Goal: Task Accomplishment & Management: Use online tool/utility

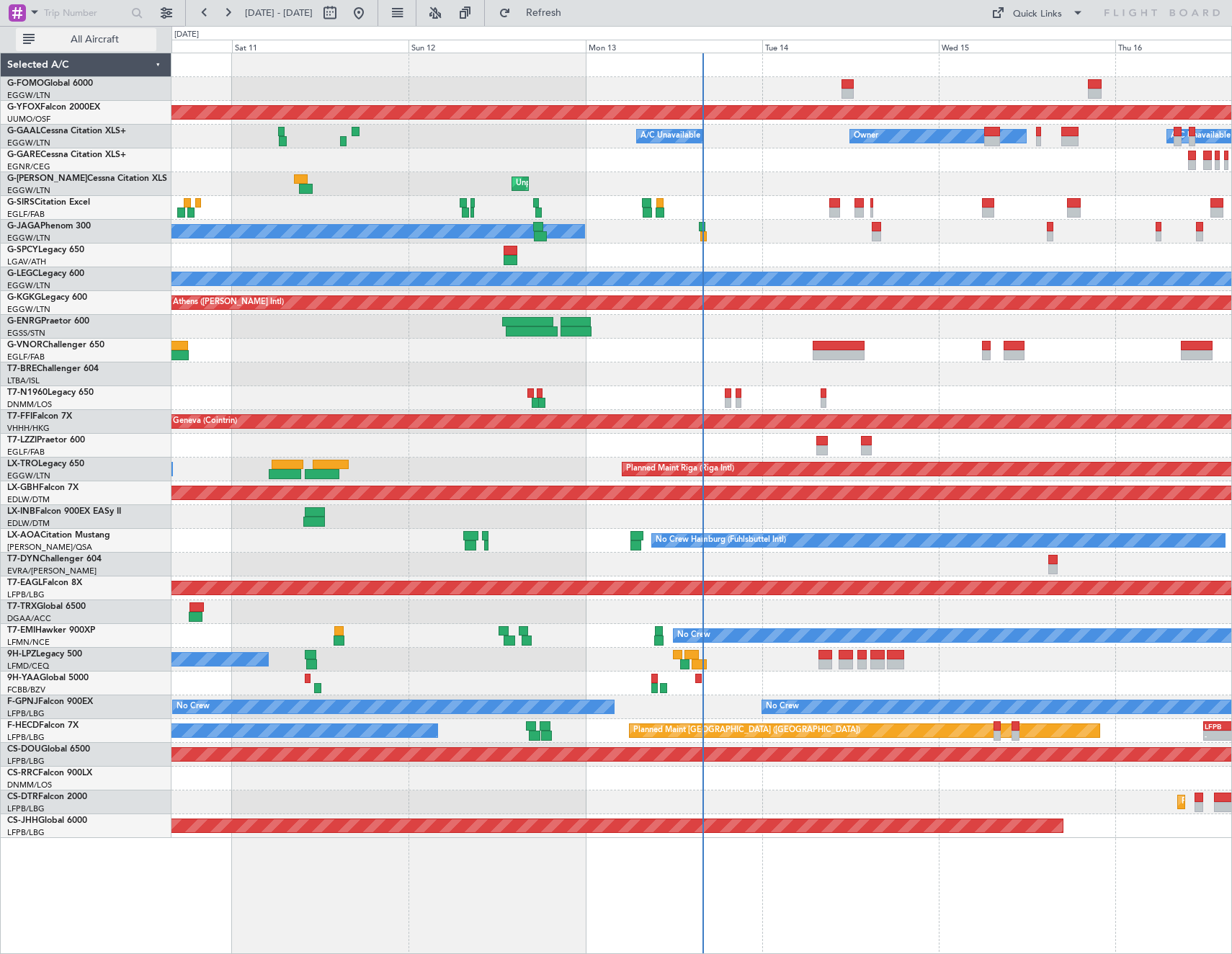
click at [80, 42] on span "All Aircraft" at bounding box center [95, 39] width 115 height 10
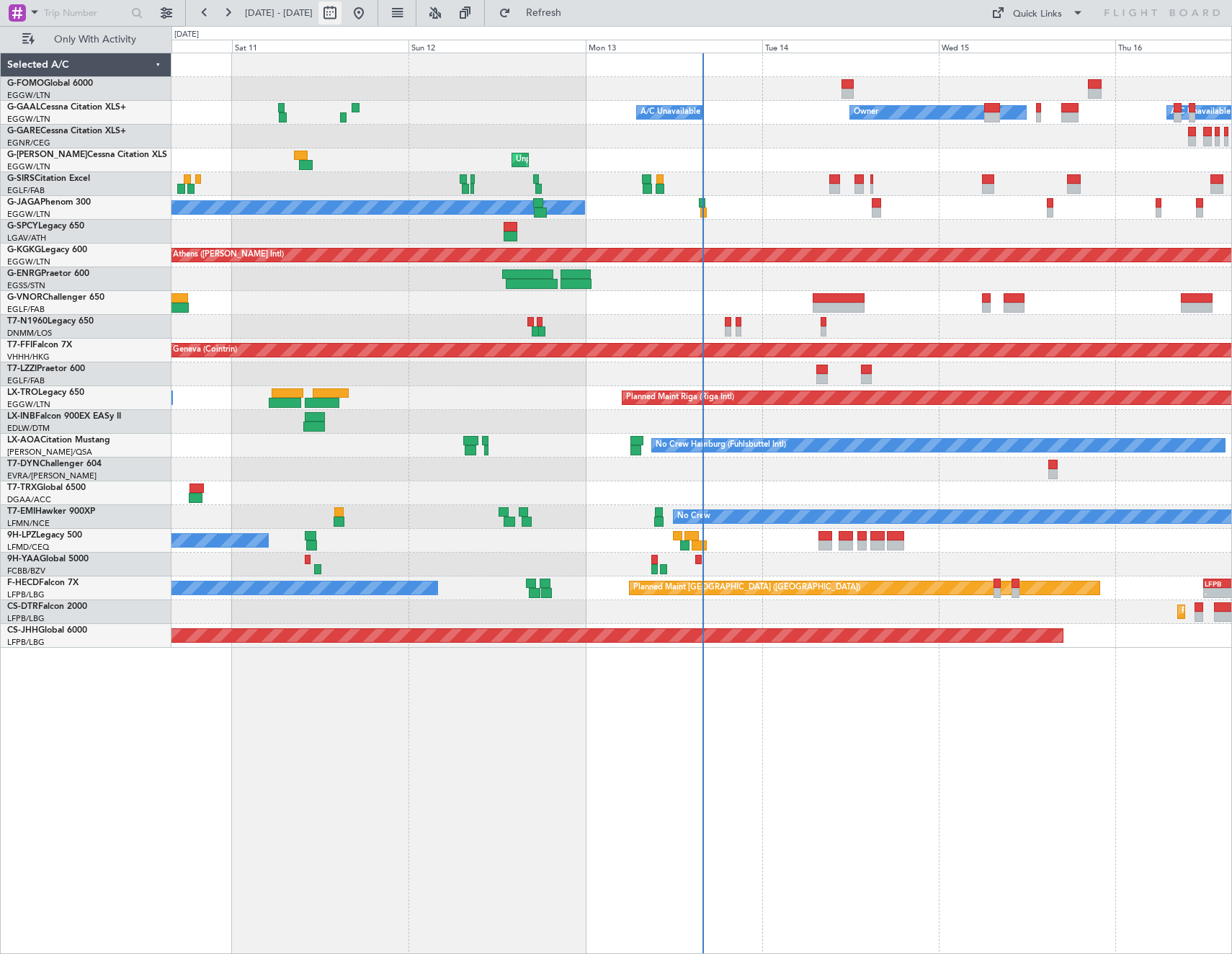
click at [341, 8] on button at bounding box center [330, 13] width 23 height 23
select select "10"
select select "2025"
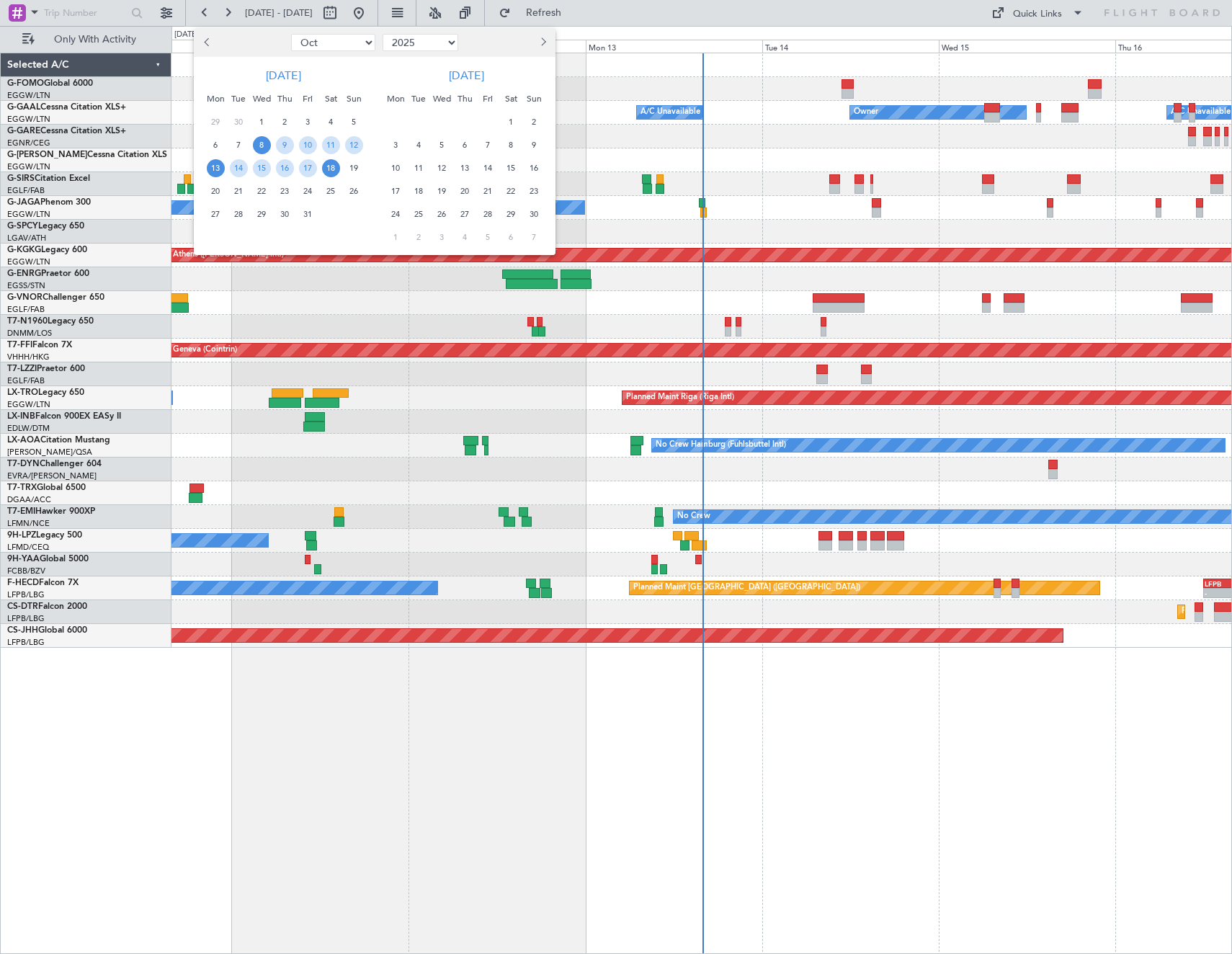
click at [211, 169] on span "13" at bounding box center [215, 168] width 18 height 18
click at [218, 190] on span "20" at bounding box center [215, 191] width 18 height 18
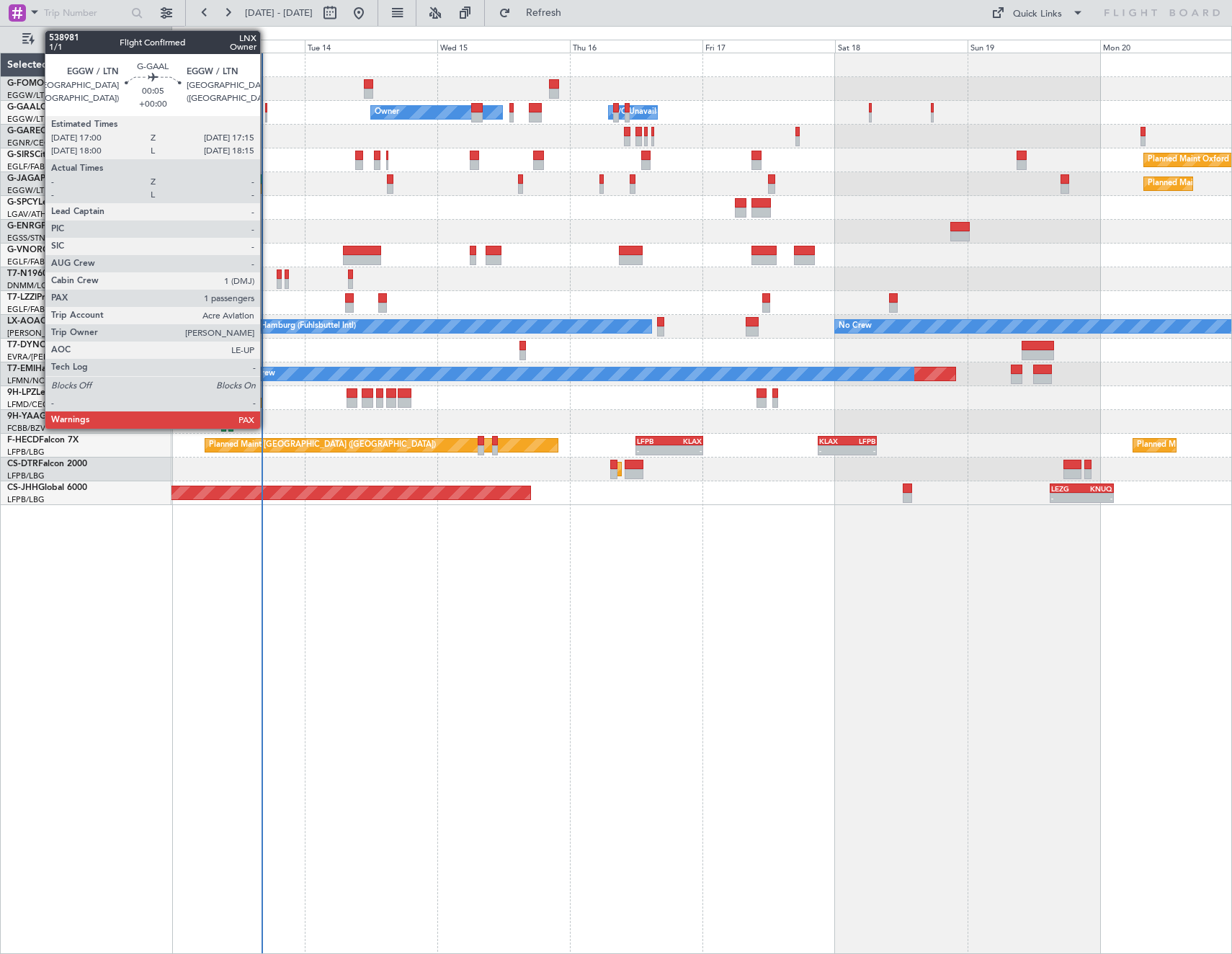
click at [267, 109] on div at bounding box center [266, 108] width 2 height 10
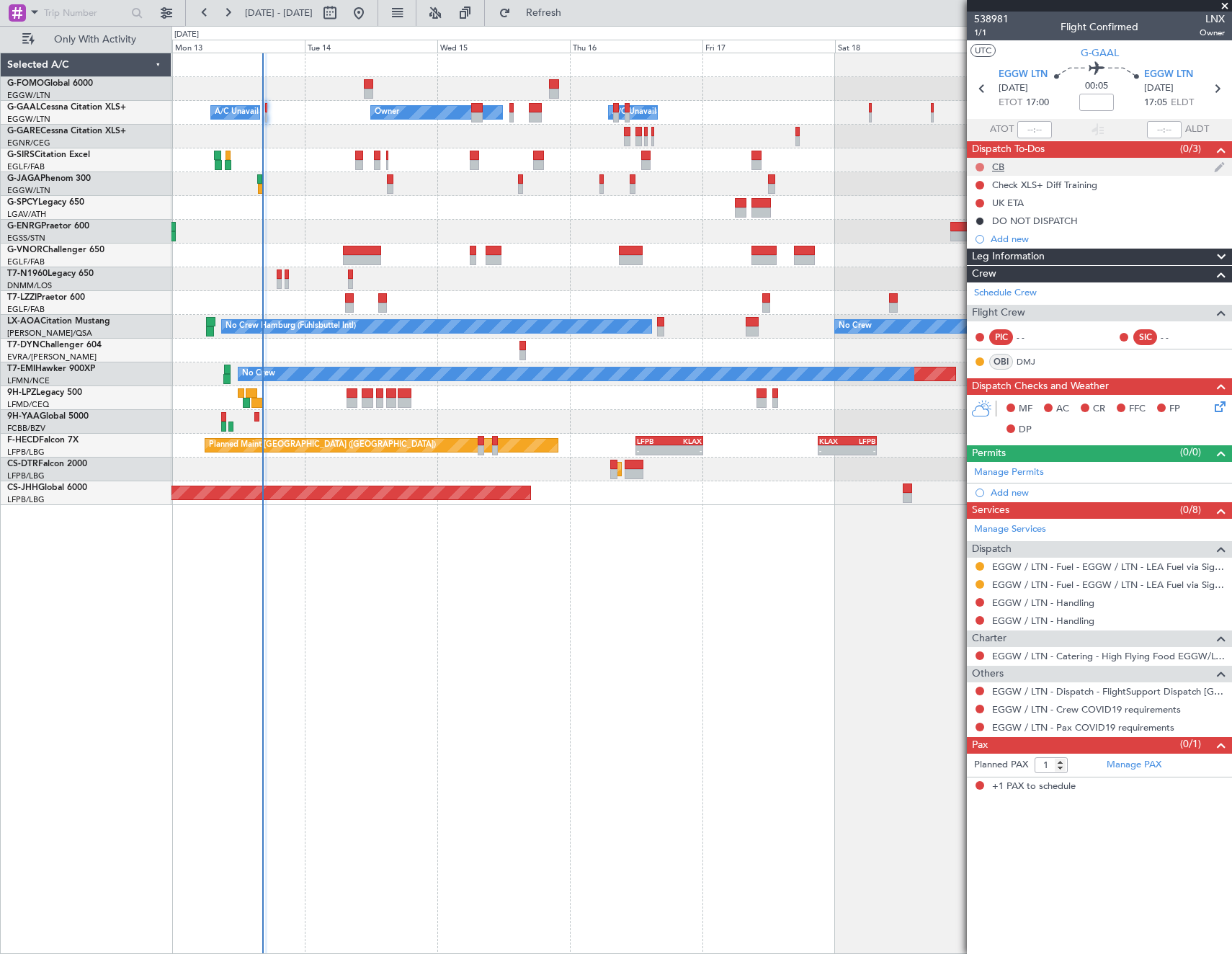
click at [978, 165] on button at bounding box center [979, 167] width 8 height 8
click at [974, 248] on span "Cancelled" at bounding box center [982, 252] width 41 height 15
click at [978, 182] on button at bounding box center [979, 184] width 8 height 8
drag, startPoint x: 978, startPoint y: 216, endPoint x: 985, endPoint y: 201, distance: 16.6
click at [978, 268] on span "Cancelled" at bounding box center [982, 270] width 41 height 15
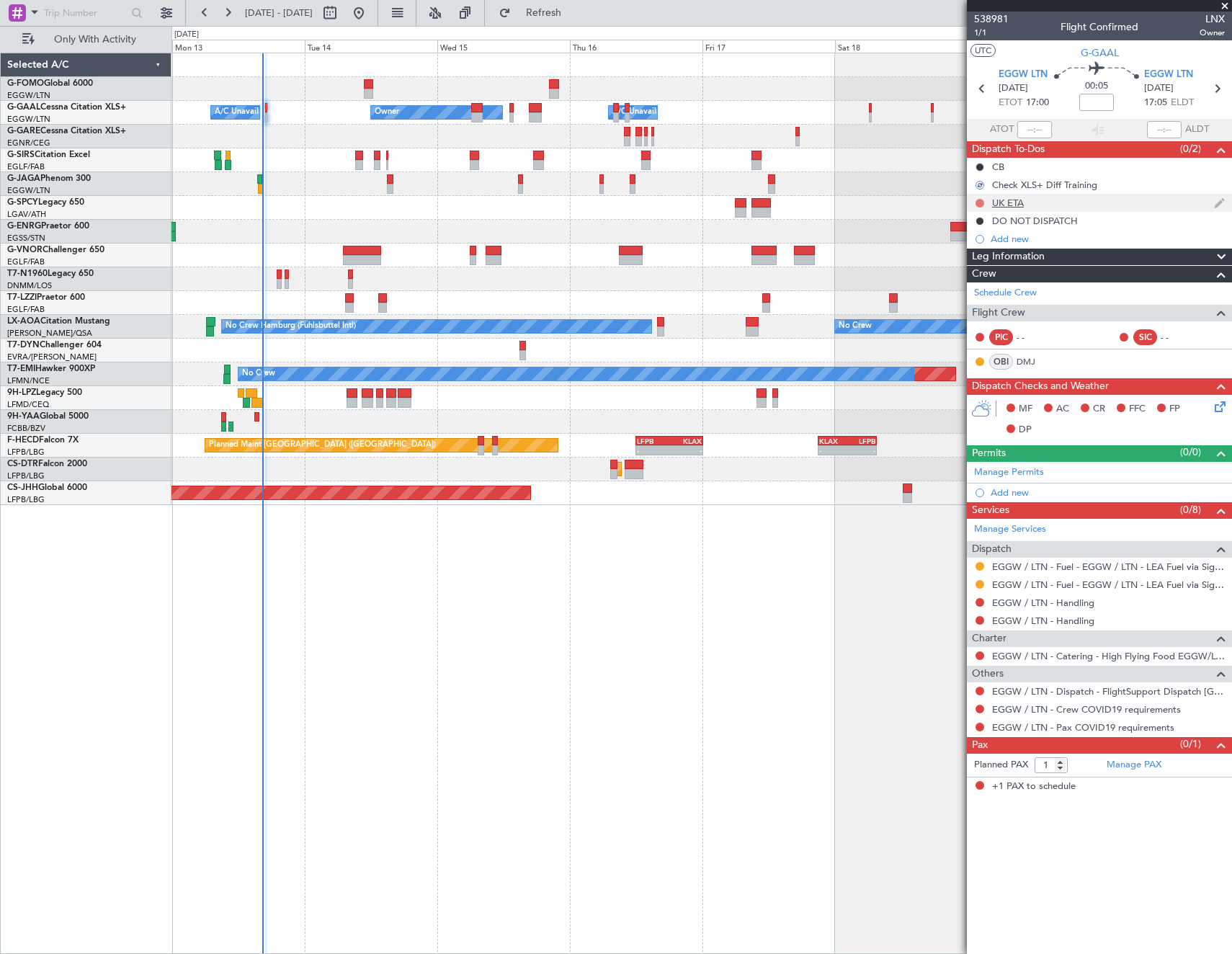
click at [979, 201] on button at bounding box center [979, 203] width 8 height 8
click at [975, 290] on span "Cancelled" at bounding box center [982, 288] width 41 height 15
click at [978, 562] on button at bounding box center [979, 566] width 8 height 8
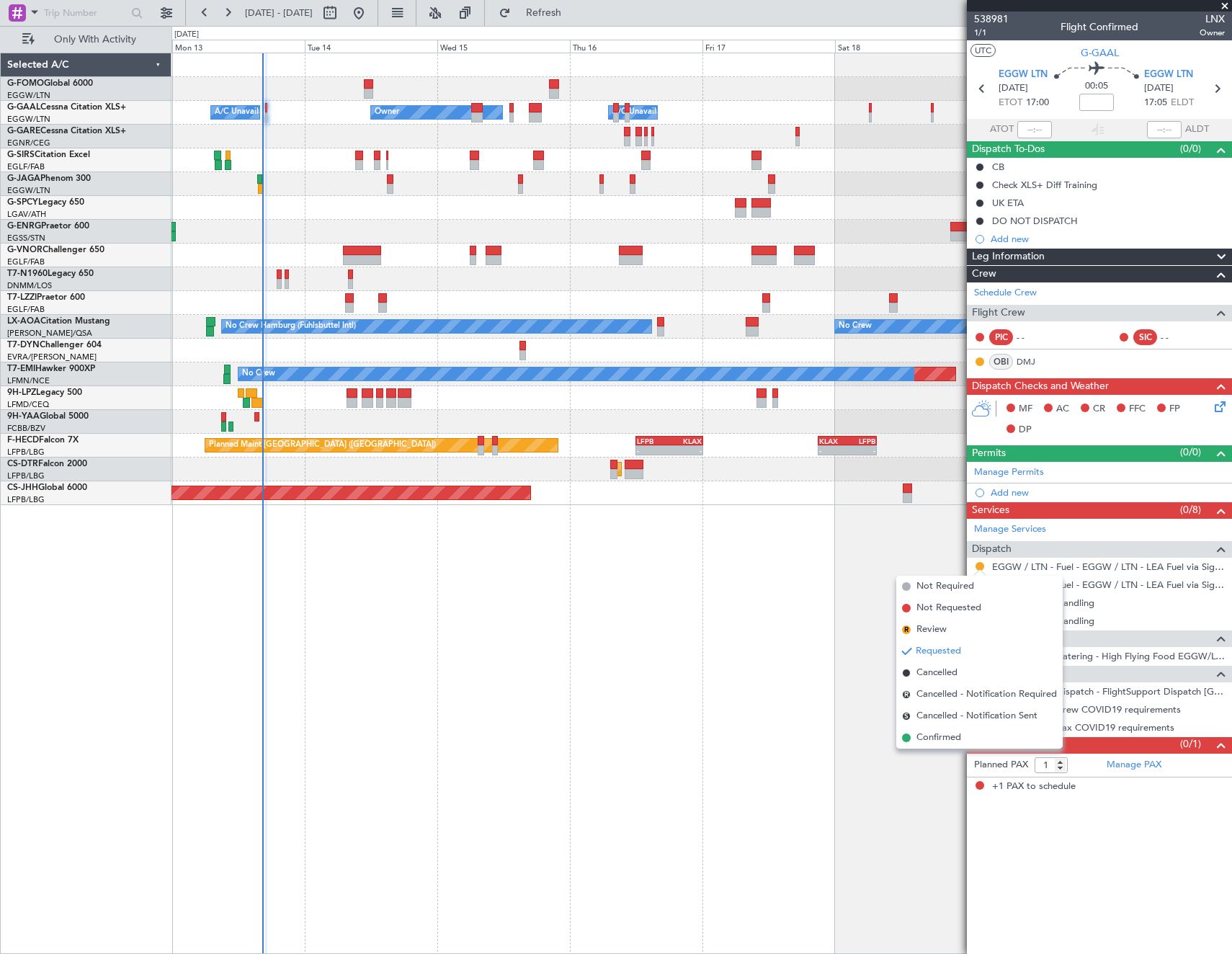
drag, startPoint x: 925, startPoint y: 587, endPoint x: 984, endPoint y: 580, distance: 59.4
click at [927, 586] on span "Not Required" at bounding box center [945, 587] width 58 height 15
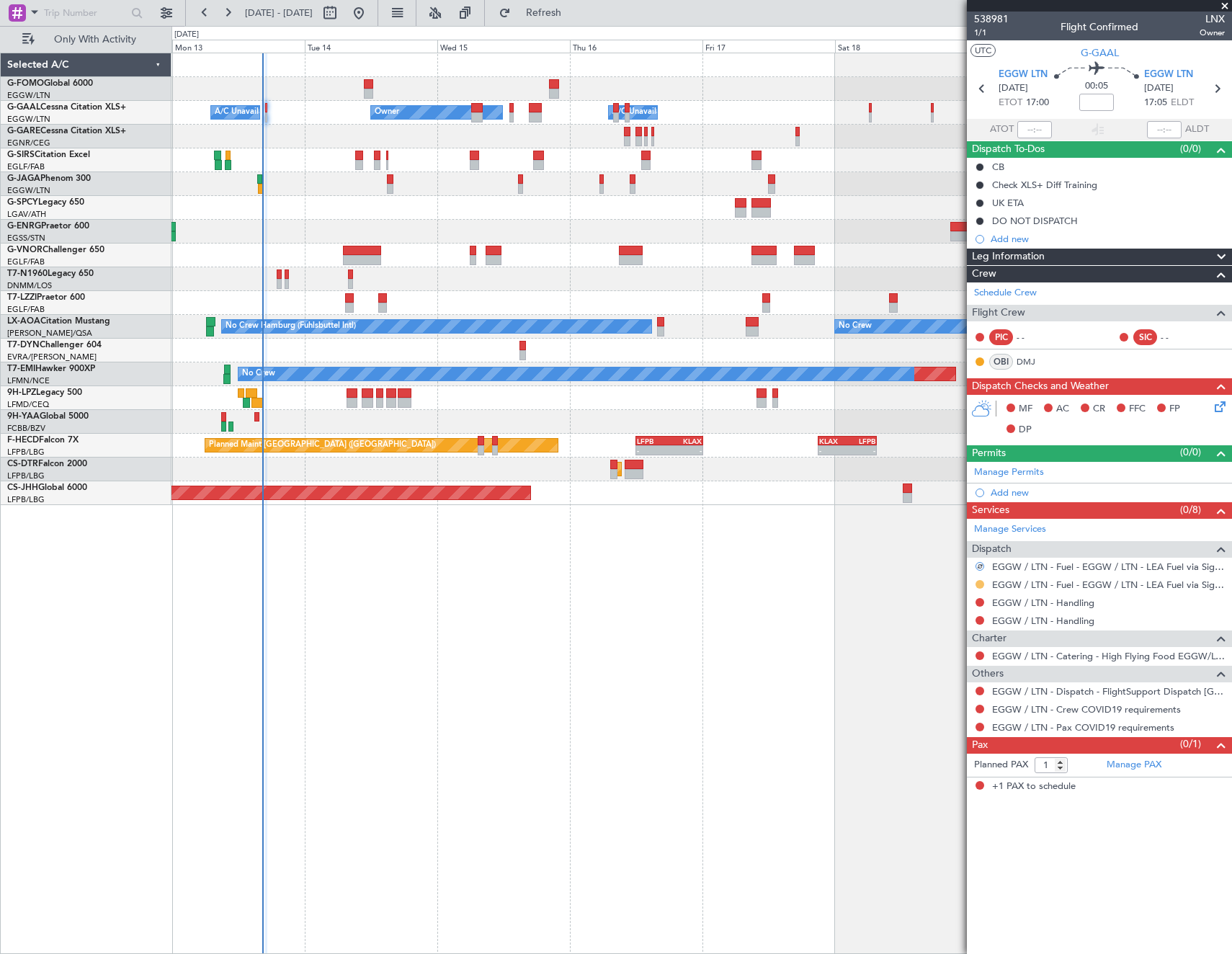
click at [978, 583] on button at bounding box center [979, 583] width 8 height 8
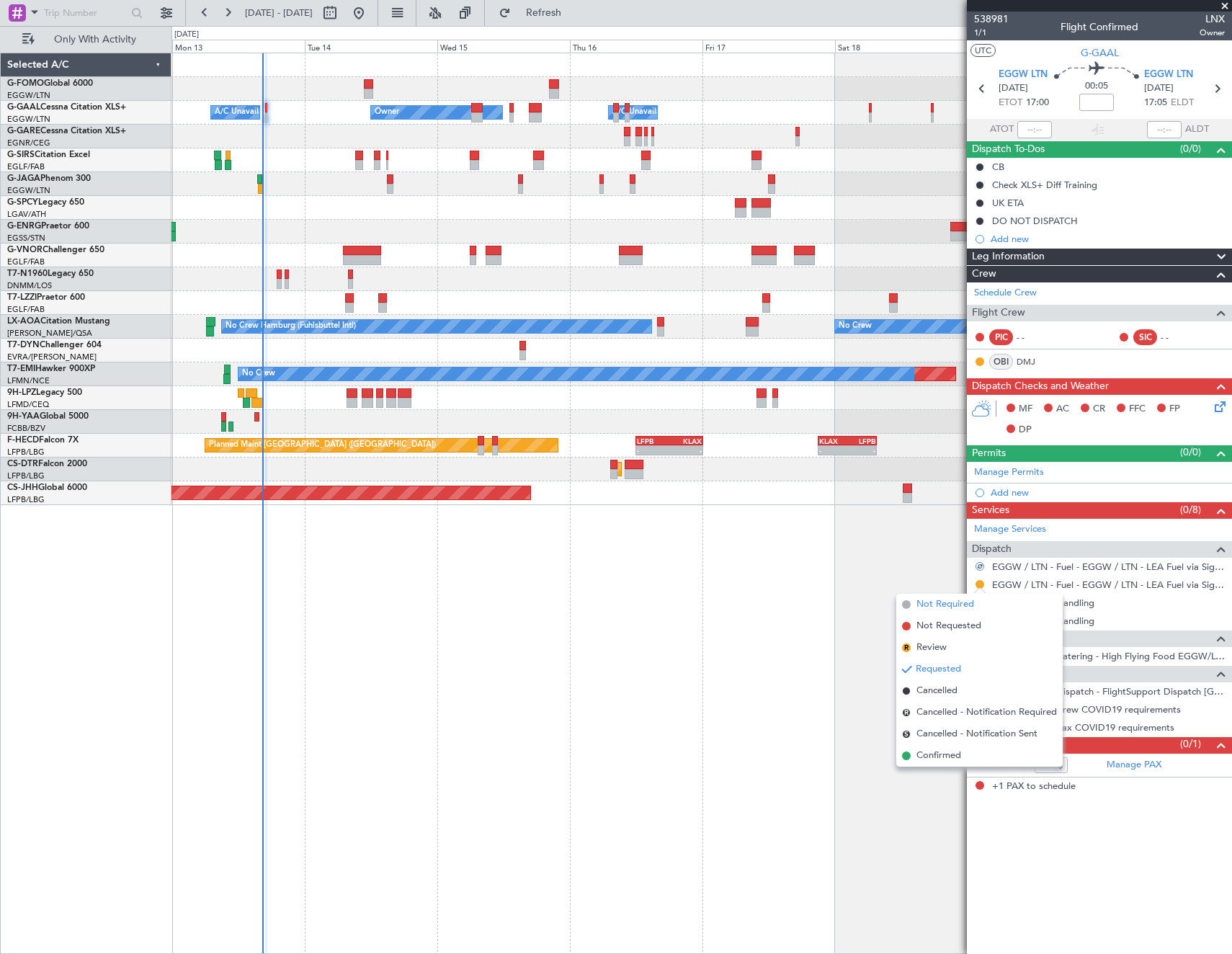
click at [937, 600] on span "Not Required" at bounding box center [945, 604] width 58 height 15
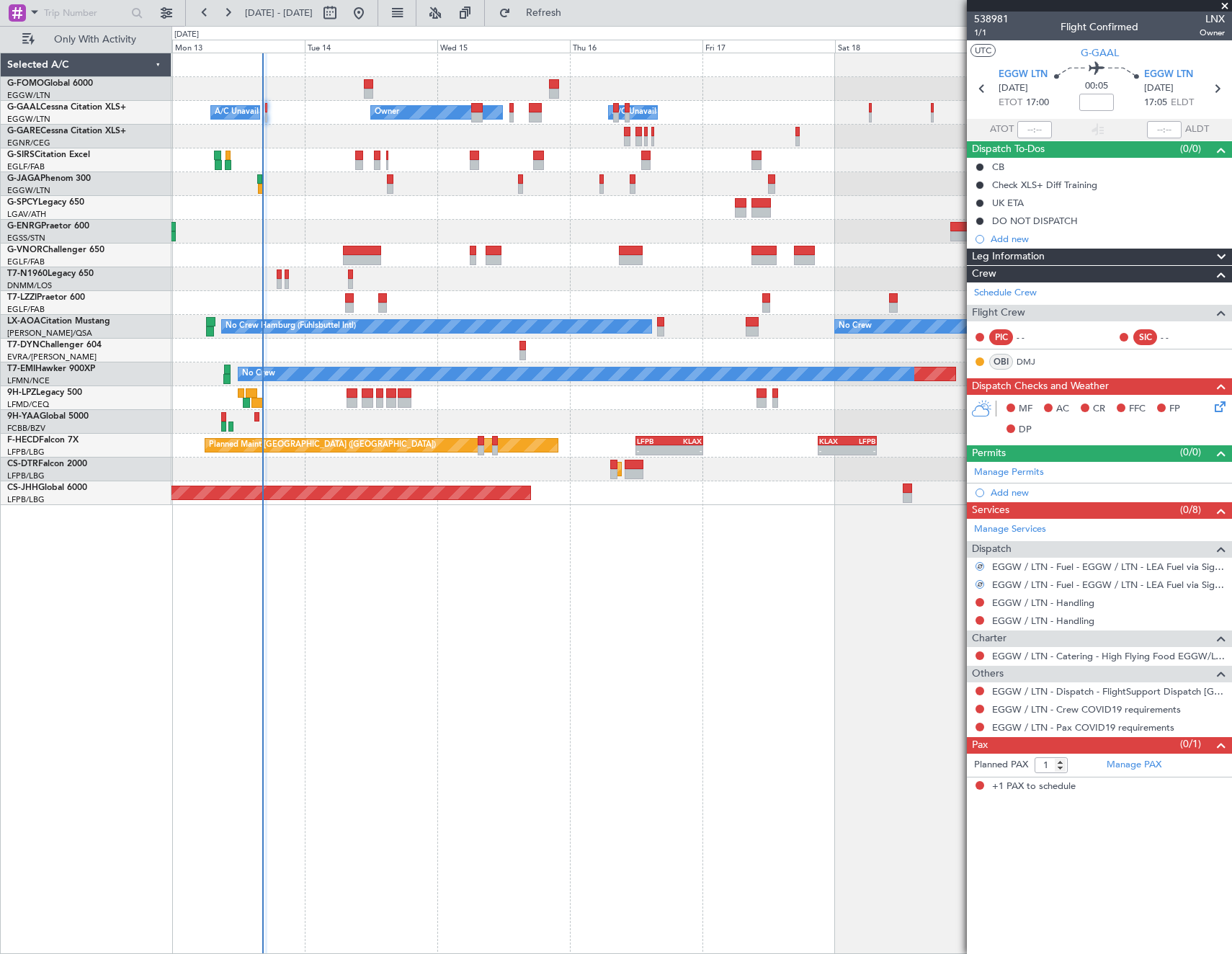
click at [975, 602] on div at bounding box center [979, 602] width 12 height 12
click at [978, 601] on button at bounding box center [979, 602] width 8 height 8
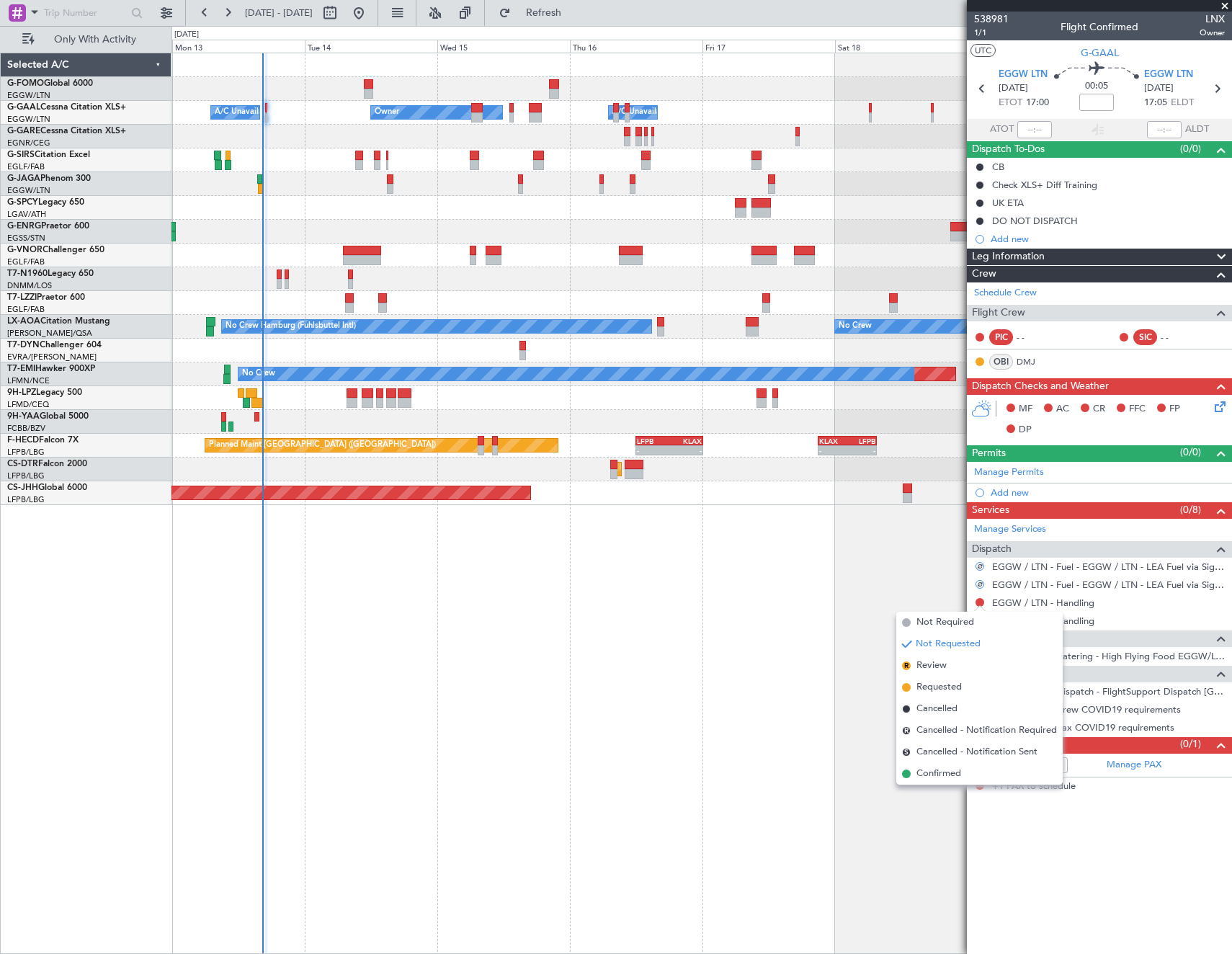
click at [936, 620] on span "Not Required" at bounding box center [945, 622] width 58 height 15
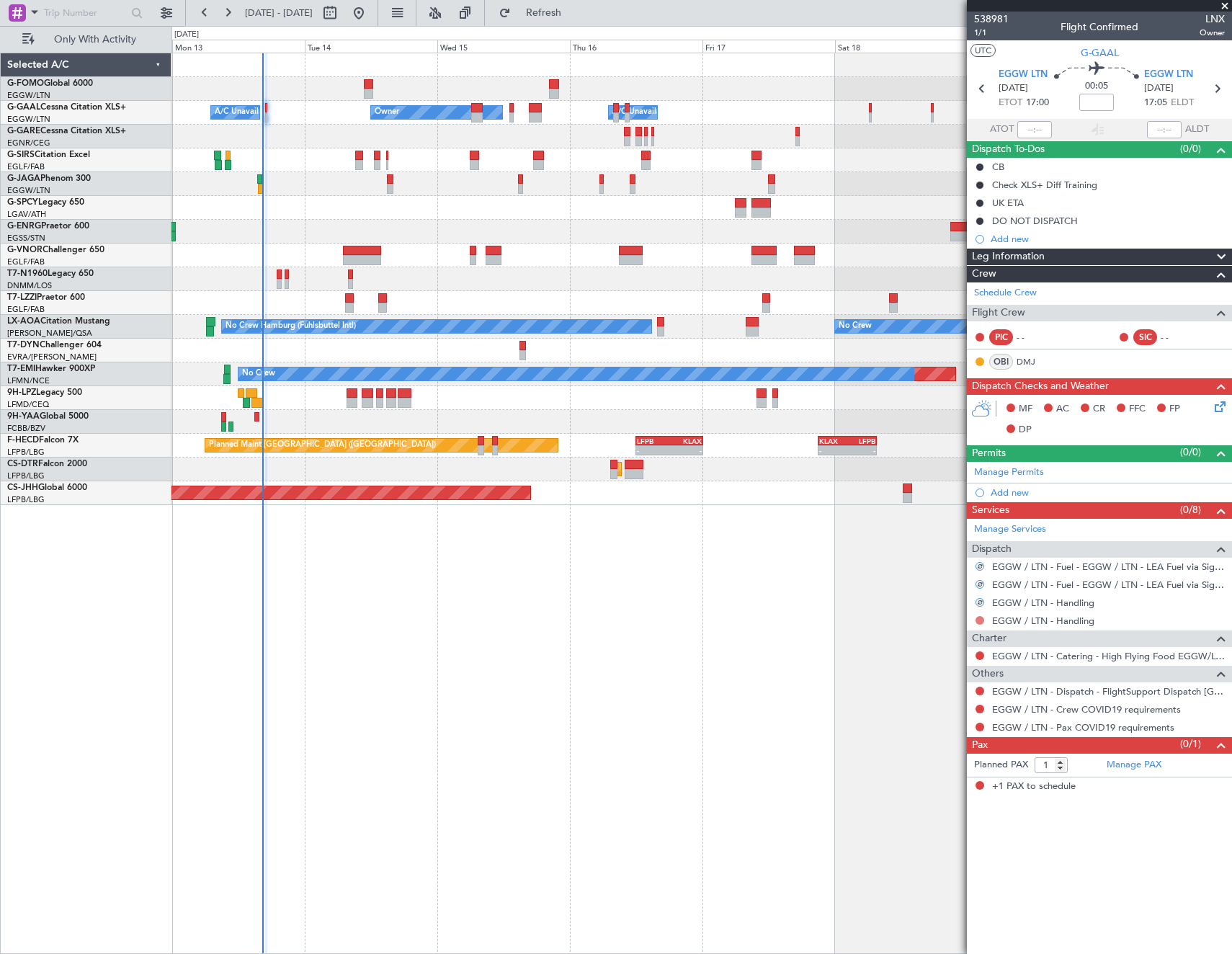
click at [981, 617] on button at bounding box center [979, 620] width 8 height 8
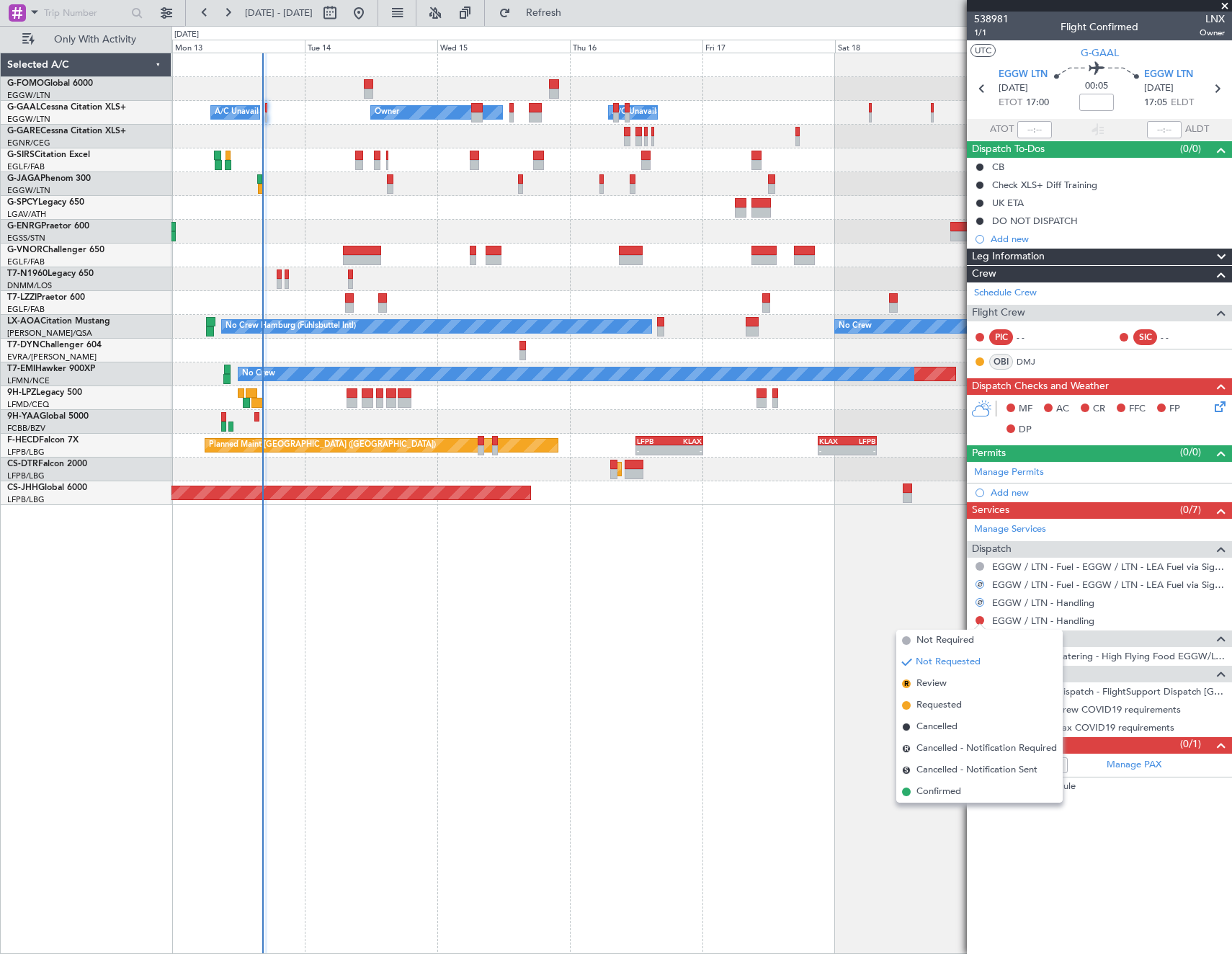
click at [909, 639] on span at bounding box center [905, 640] width 8 height 8
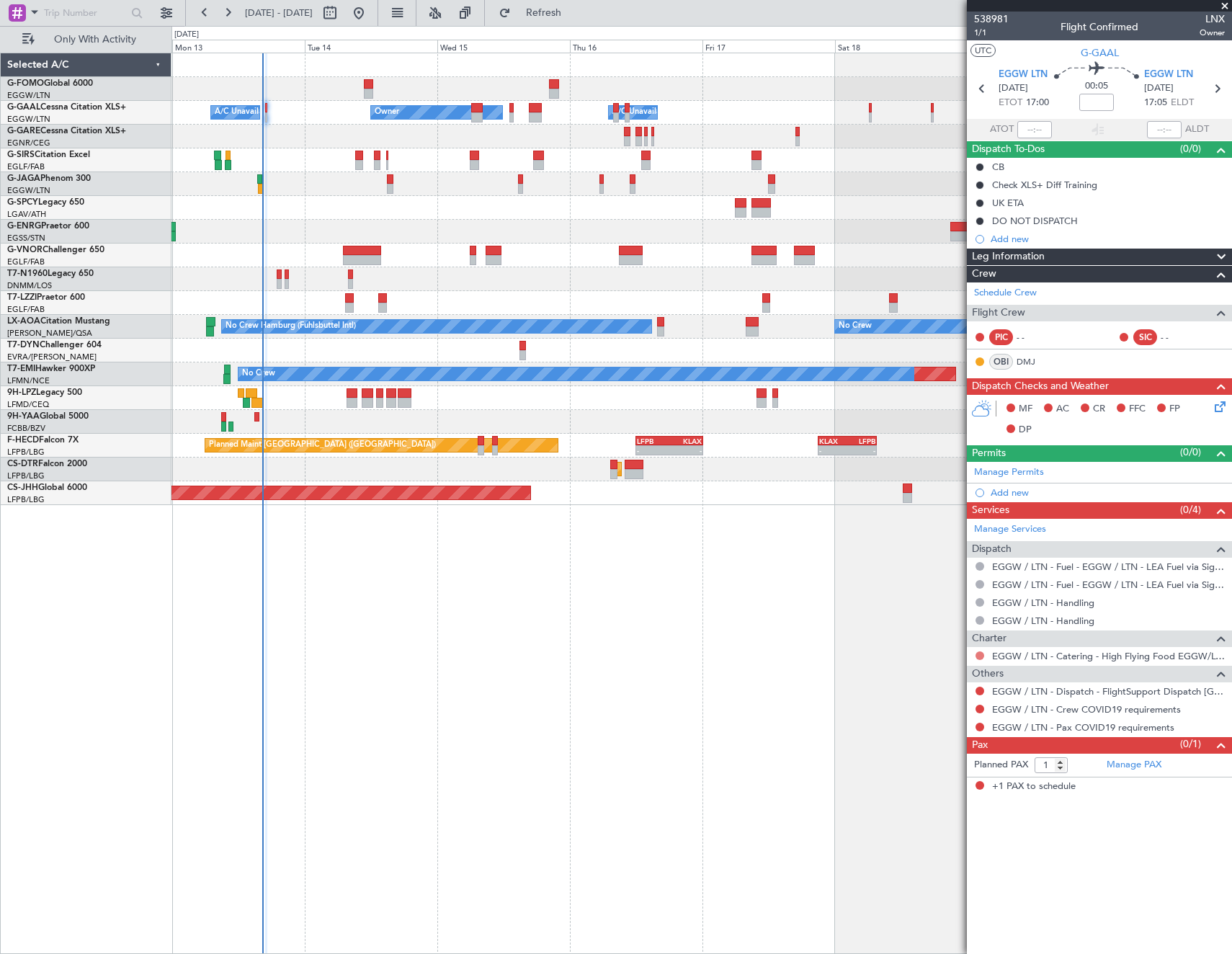
click at [979, 654] on button at bounding box center [979, 655] width 8 height 8
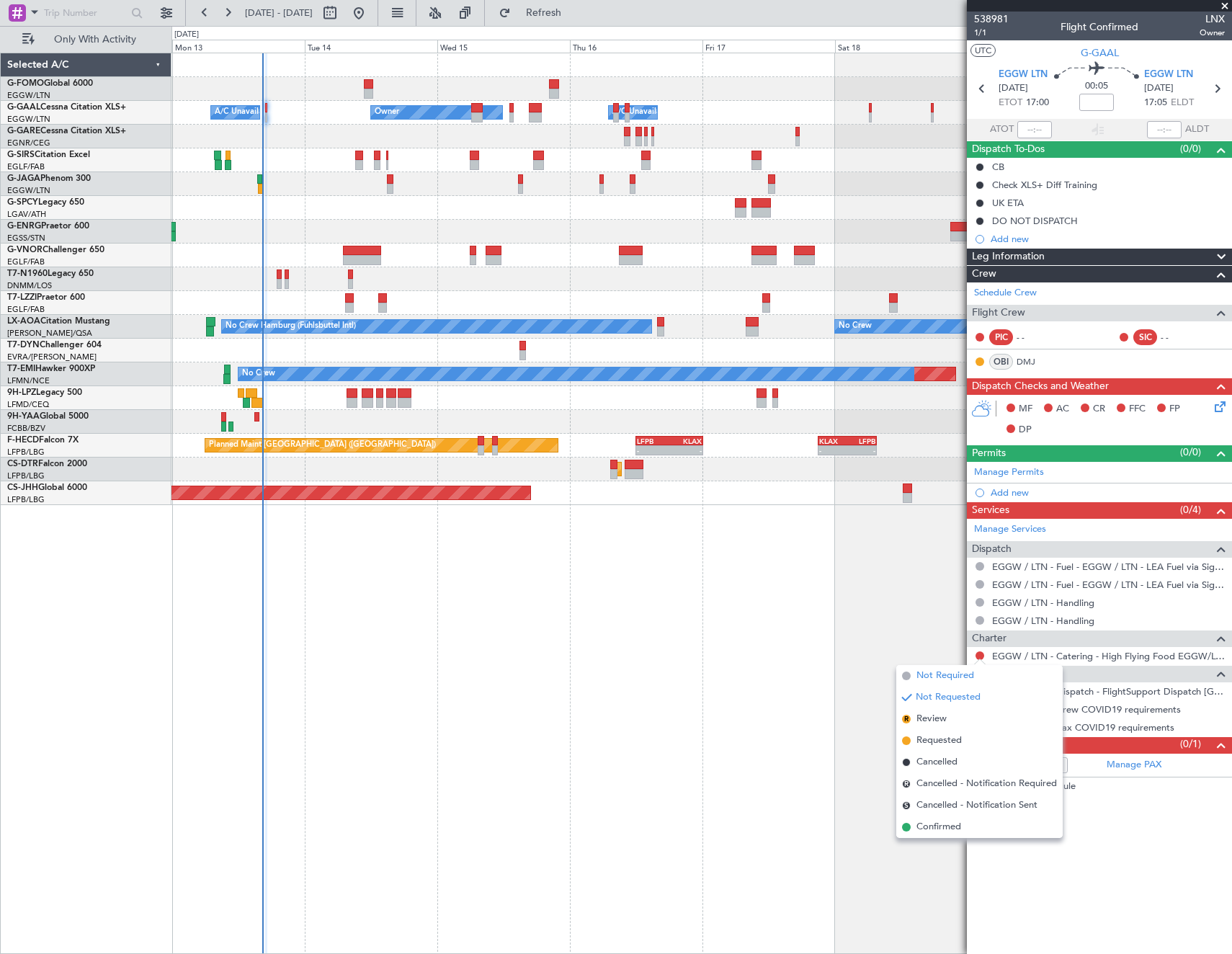
click at [920, 673] on span "Not Required" at bounding box center [945, 676] width 58 height 15
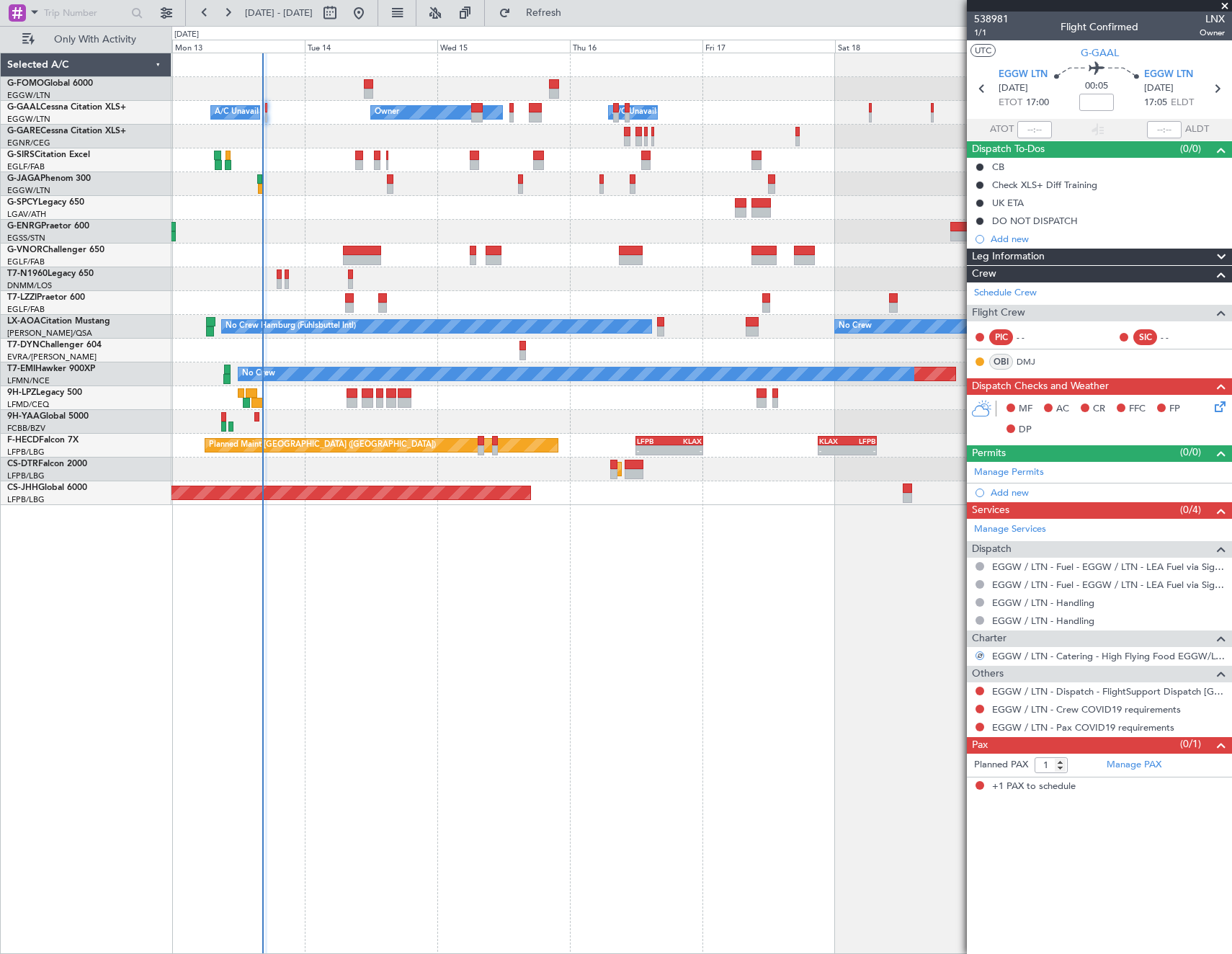
click at [975, 685] on div at bounding box center [979, 690] width 12 height 12
click at [978, 691] on button at bounding box center [979, 690] width 8 height 8
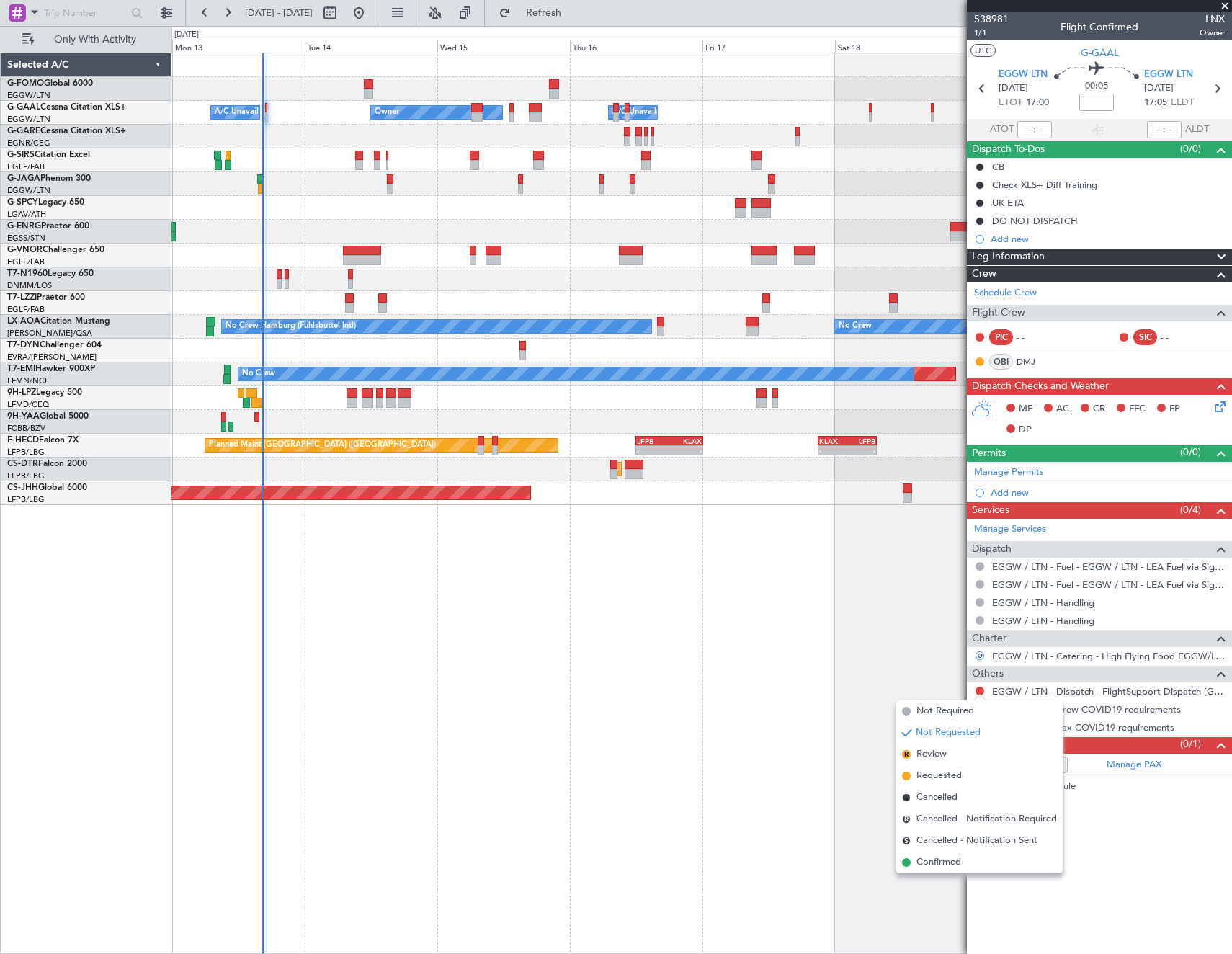
drag, startPoint x: 925, startPoint y: 712, endPoint x: 970, endPoint y: 706, distance: 45.4
click at [925, 712] on span "Not Required" at bounding box center [945, 711] width 58 height 15
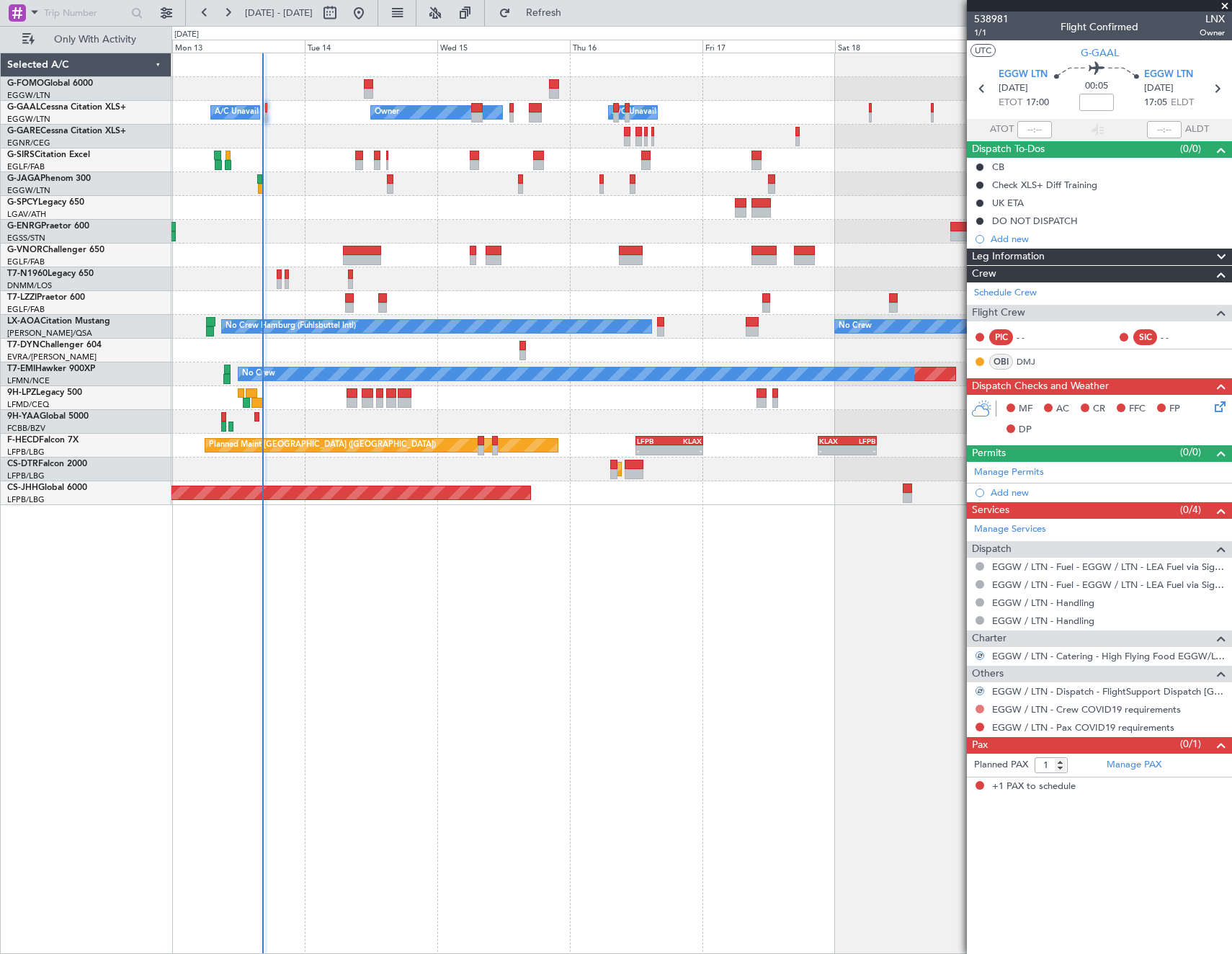
click at [977, 706] on button at bounding box center [979, 709] width 8 height 8
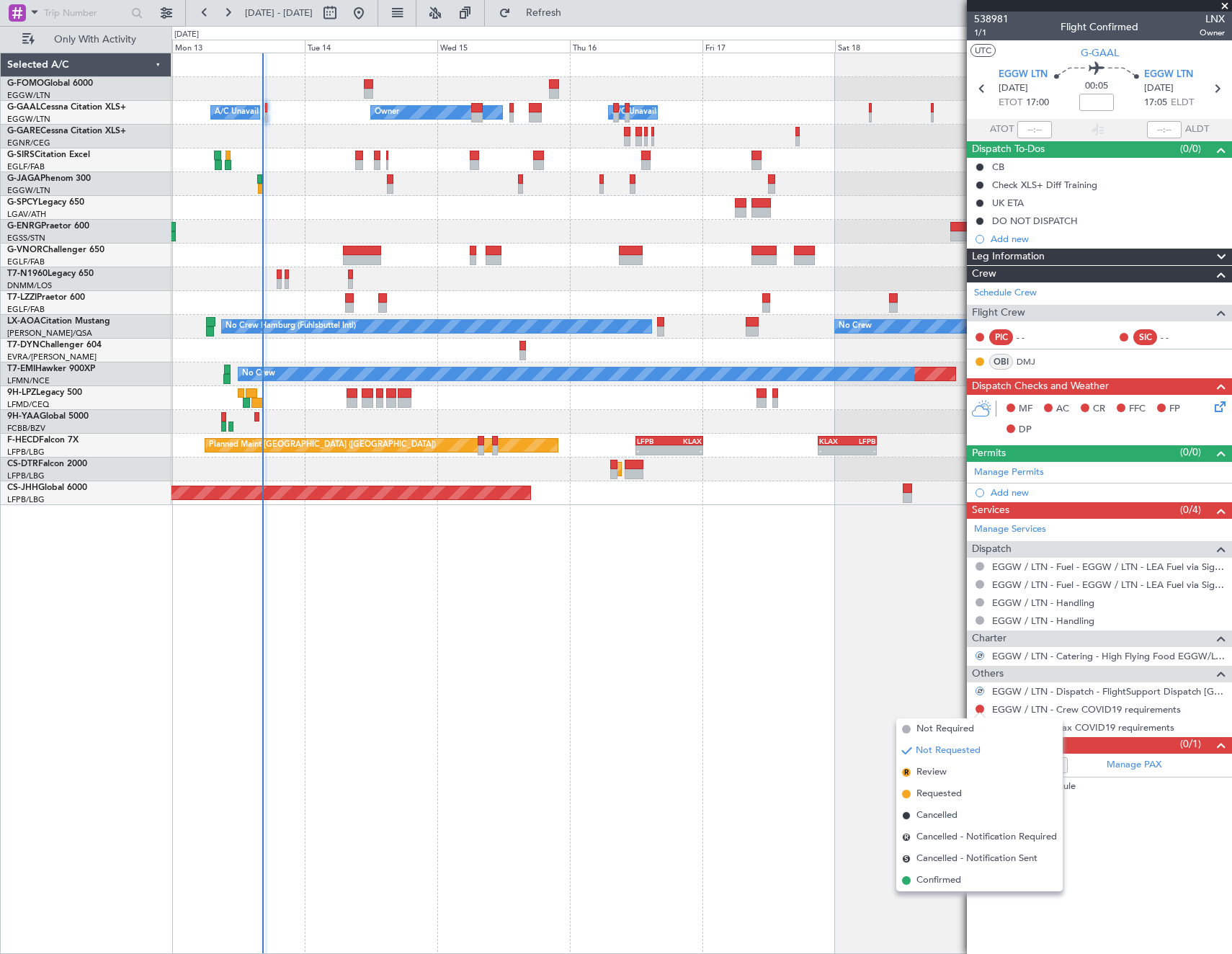
drag, startPoint x: 916, startPoint y: 727, endPoint x: 987, endPoint y: 727, distance: 71.0
click at [918, 727] on span "Not Required" at bounding box center [945, 729] width 58 height 15
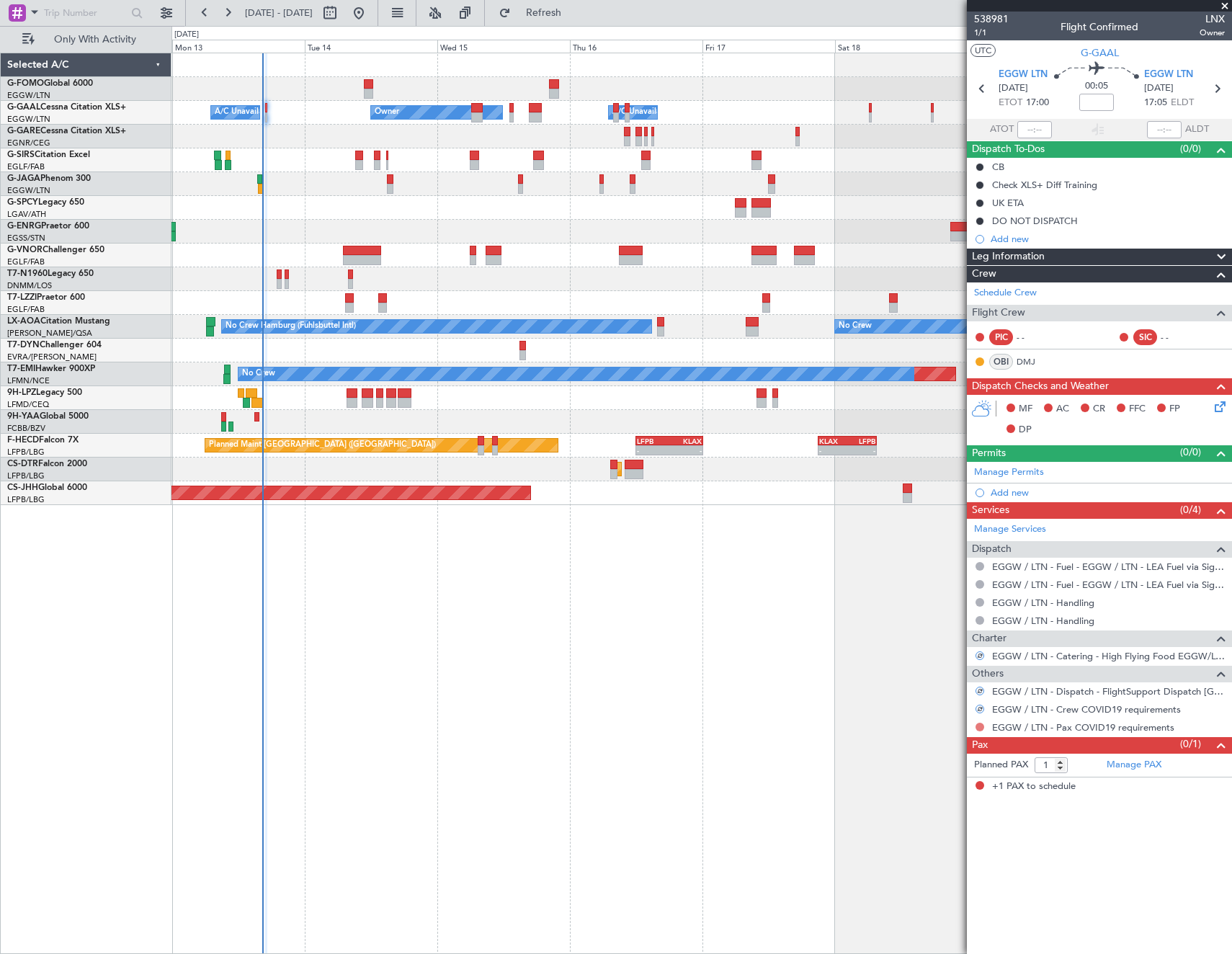
click at [980, 727] on button at bounding box center [979, 726] width 8 height 8
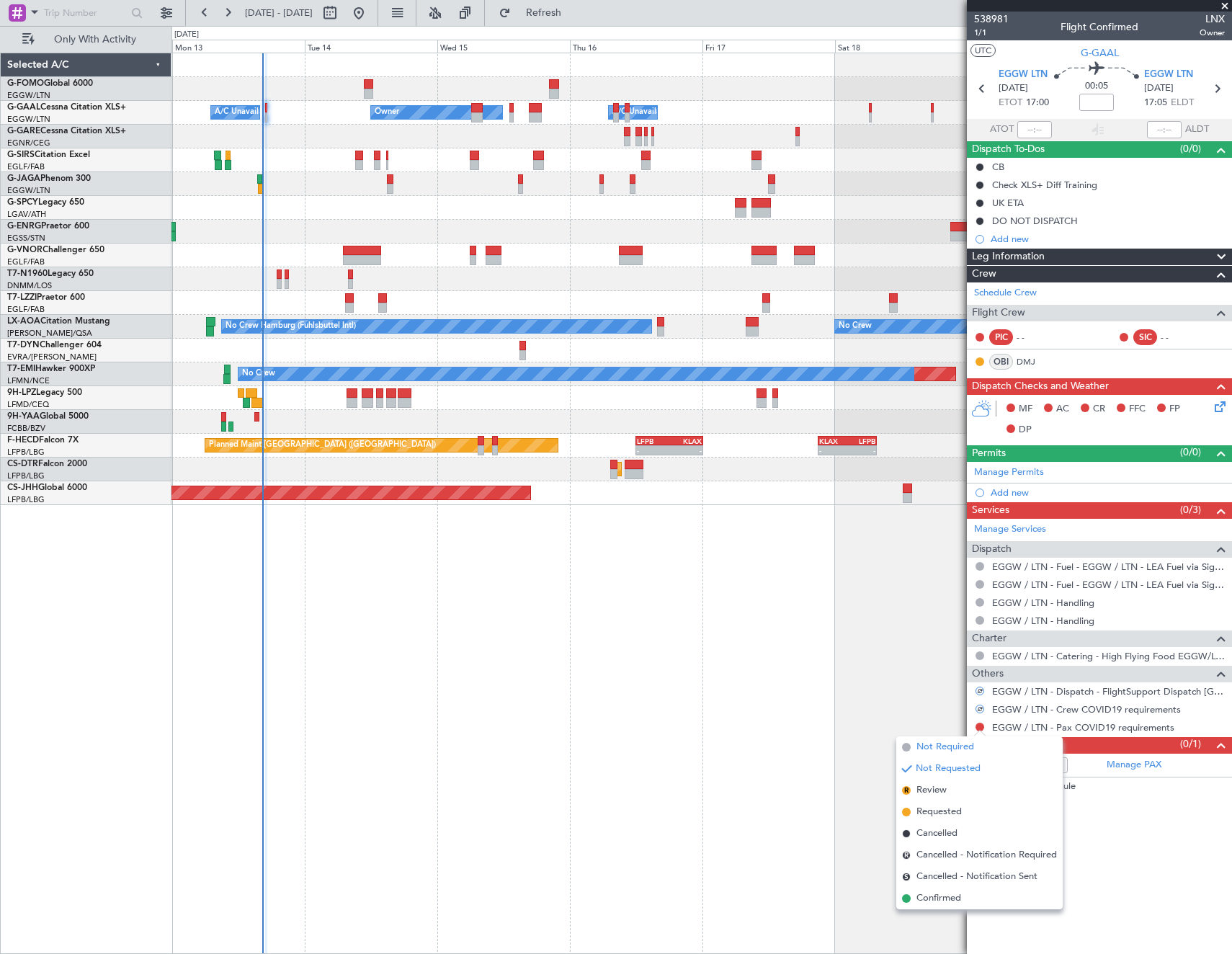
click at [916, 743] on span "Not Required" at bounding box center [945, 747] width 58 height 15
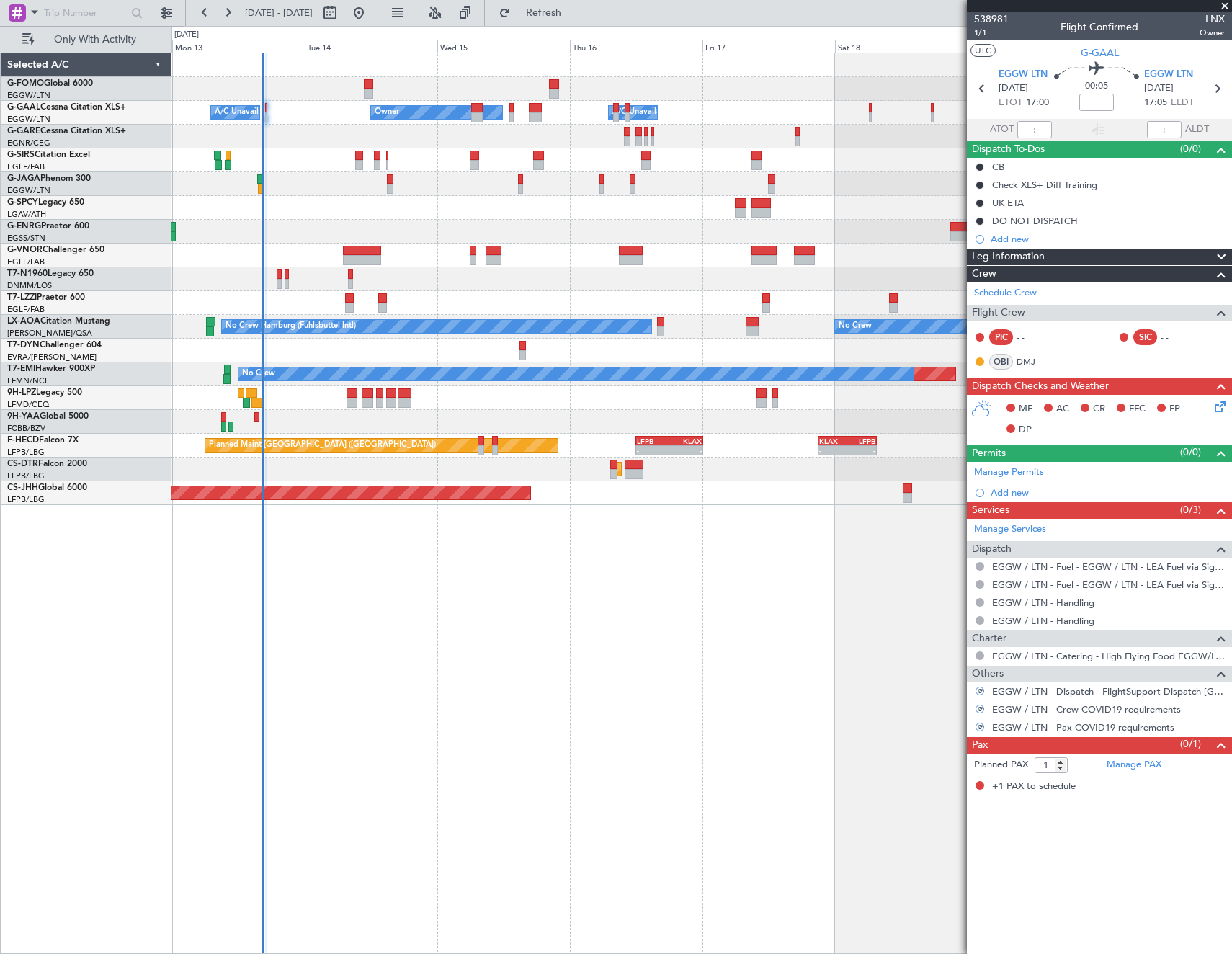
click at [1222, 405] on icon at bounding box center [1217, 404] width 12 height 12
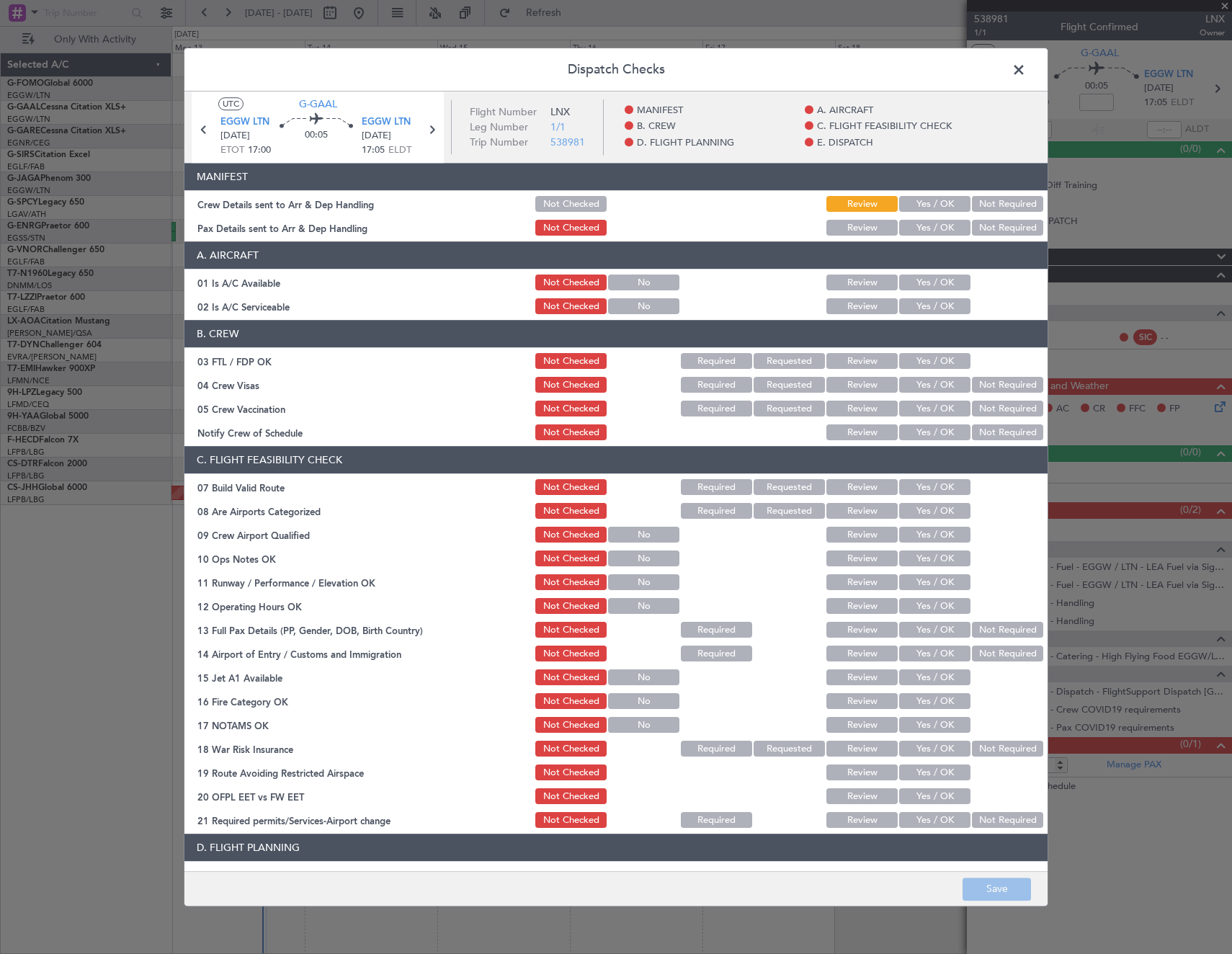
drag, startPoint x: 1010, startPoint y: 199, endPoint x: 1008, endPoint y: 224, distance: 25.1
click at [1010, 200] on button "Not Required" at bounding box center [1007, 204] width 71 height 16
drag, startPoint x: 1008, startPoint y: 224, endPoint x: 1011, endPoint y: 241, distance: 17.3
click at [1008, 224] on button "Not Required" at bounding box center [1007, 228] width 71 height 16
click at [949, 278] on div "Yes / OK" at bounding box center [933, 283] width 73 height 20
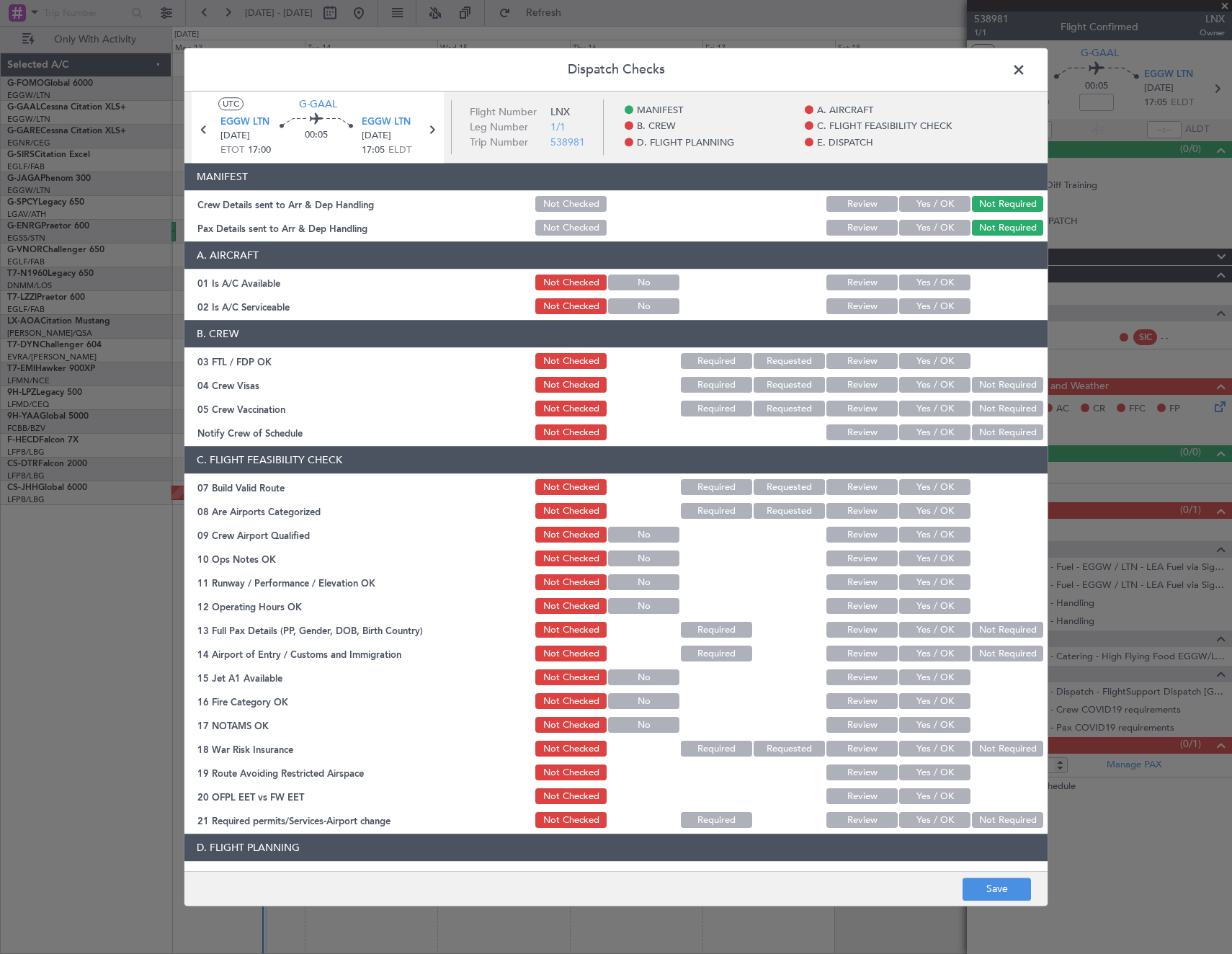
drag, startPoint x: 938, startPoint y: 284, endPoint x: 935, endPoint y: 300, distance: 16.3
click at [938, 288] on button "Yes / OK" at bounding box center [935, 283] width 71 height 16
click at [936, 306] on button "Yes / OK" at bounding box center [935, 307] width 71 height 16
click at [995, 381] on button "Not Required" at bounding box center [1007, 385] width 71 height 16
drag, startPoint x: 1000, startPoint y: 404, endPoint x: 1001, endPoint y: 439, distance: 35.0
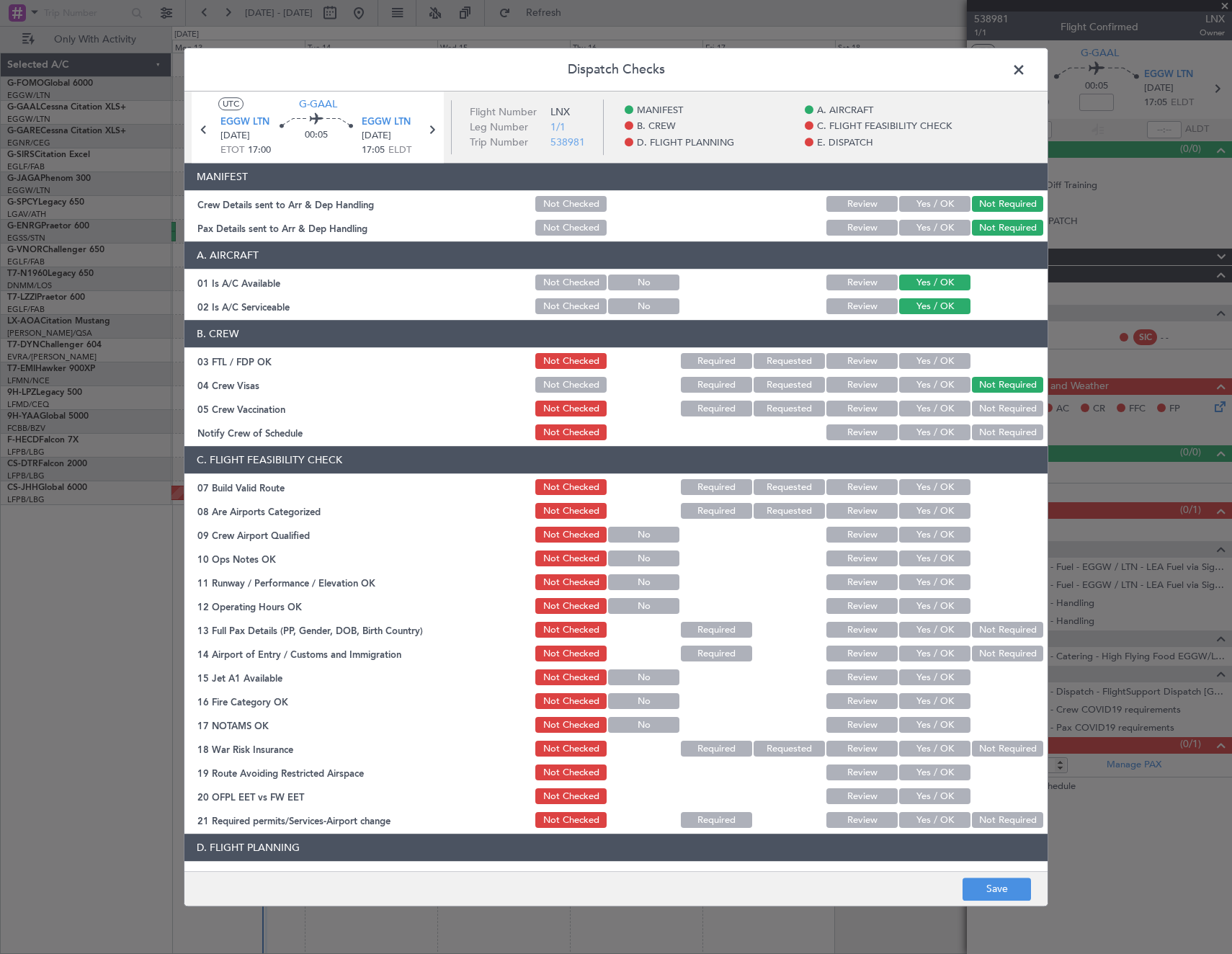
click at [1000, 409] on button "Not Required" at bounding box center [1007, 409] width 71 height 16
click at [1001, 439] on button "Not Required" at bounding box center [1007, 433] width 71 height 16
click at [939, 367] on button "Yes / OK" at bounding box center [935, 361] width 71 height 16
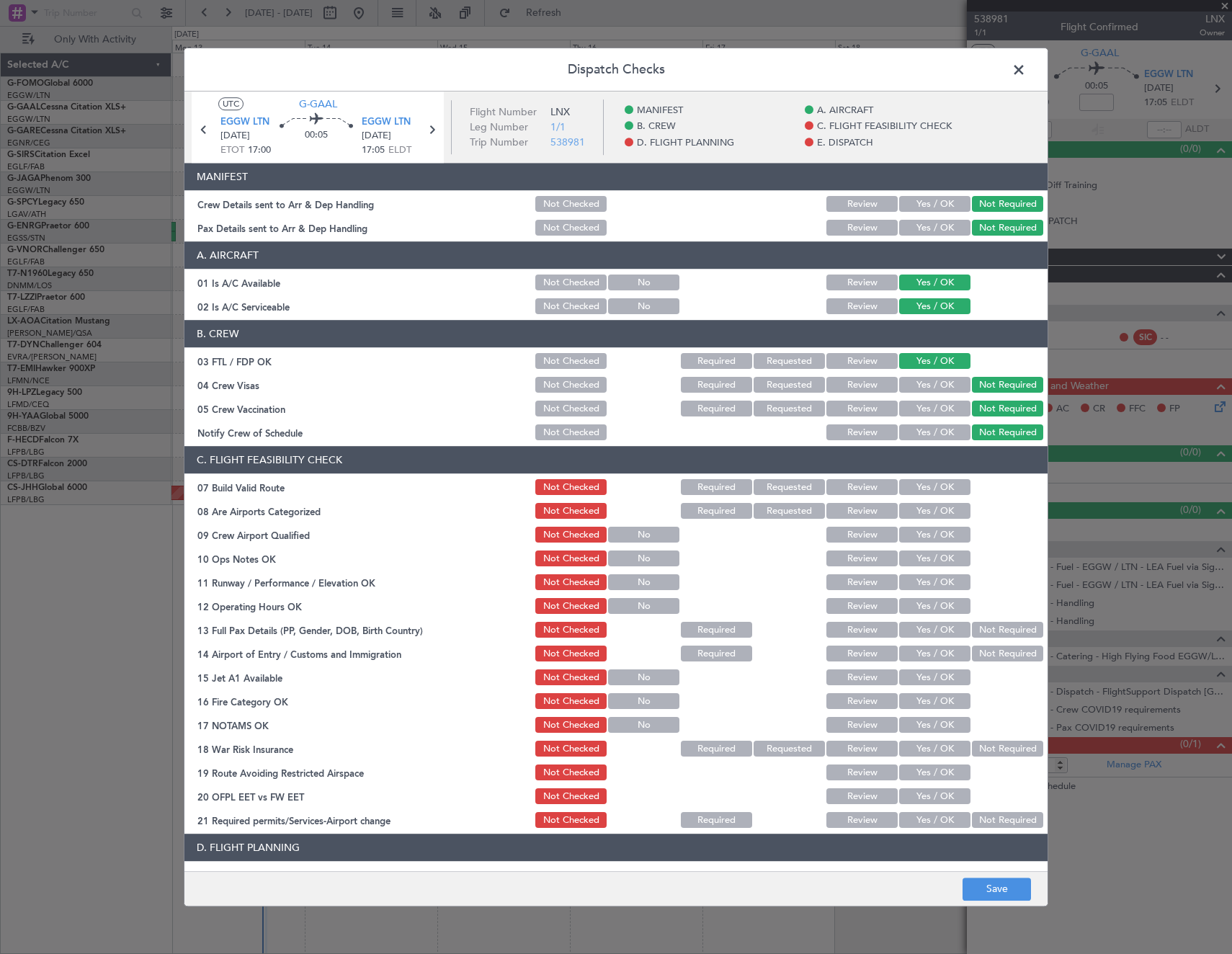
click at [942, 491] on button "Yes / OK" at bounding box center [935, 487] width 71 height 16
click at [941, 511] on button "Yes / OK" at bounding box center [935, 511] width 71 height 16
click at [939, 534] on button "Yes / OK" at bounding box center [935, 535] width 71 height 16
drag, startPoint x: 938, startPoint y: 559, endPoint x: 941, endPoint y: 569, distance: 10.4
click at [938, 560] on button "Yes / OK" at bounding box center [935, 559] width 71 height 16
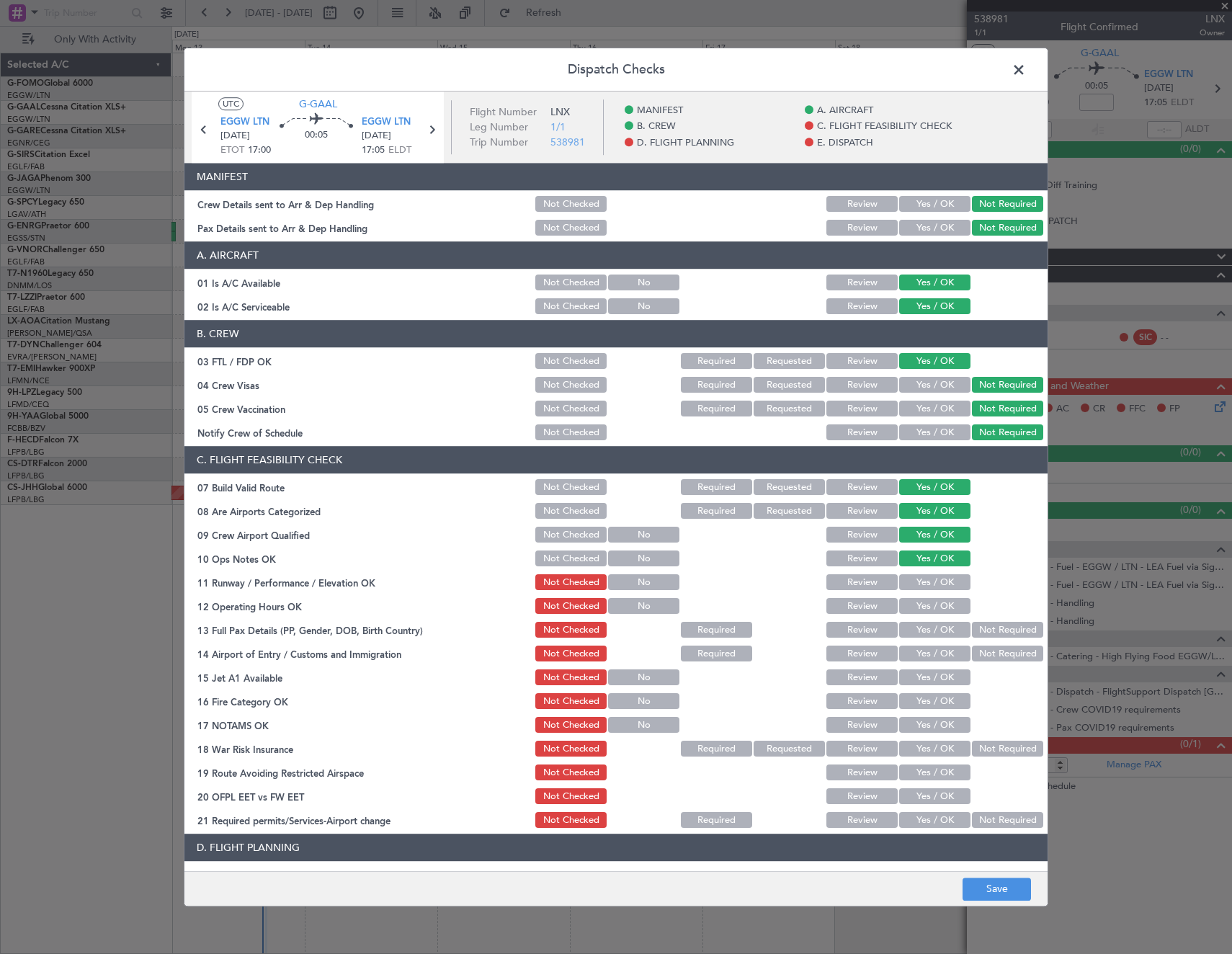
drag, startPoint x: 941, startPoint y: 581, endPoint x: 945, endPoint y: 607, distance: 26.3
click at [942, 583] on button "Yes / OK" at bounding box center [935, 583] width 71 height 16
click at [945, 608] on button "Yes / OK" at bounding box center [935, 607] width 71 height 16
drag, startPoint x: 1008, startPoint y: 624, endPoint x: 1000, endPoint y: 646, distance: 23.4
click at [1008, 628] on button "Not Required" at bounding box center [1007, 630] width 71 height 16
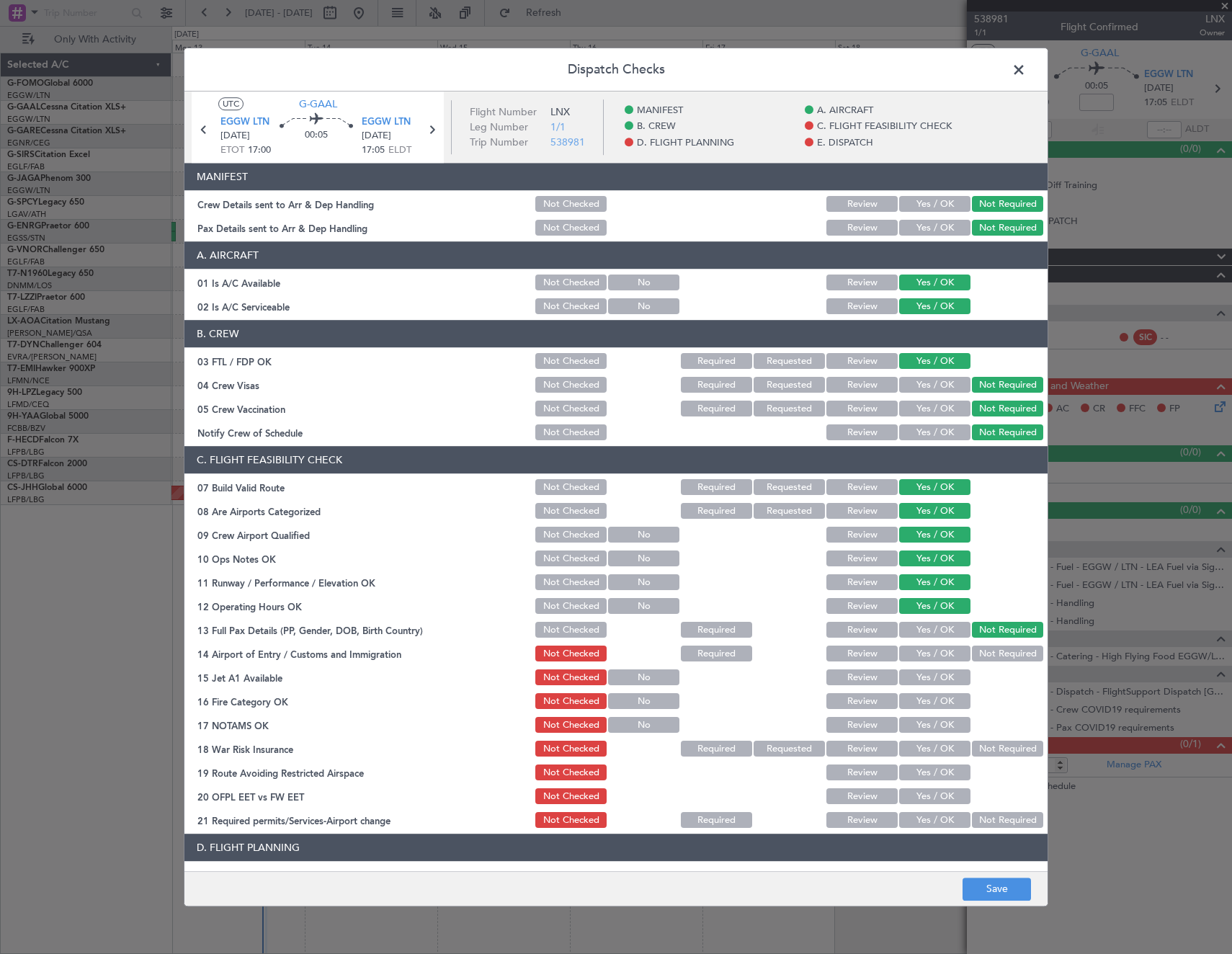
click at [998, 653] on button "Not Required" at bounding box center [1007, 654] width 71 height 16
click at [1026, 75] on span at bounding box center [1026, 73] width 0 height 28
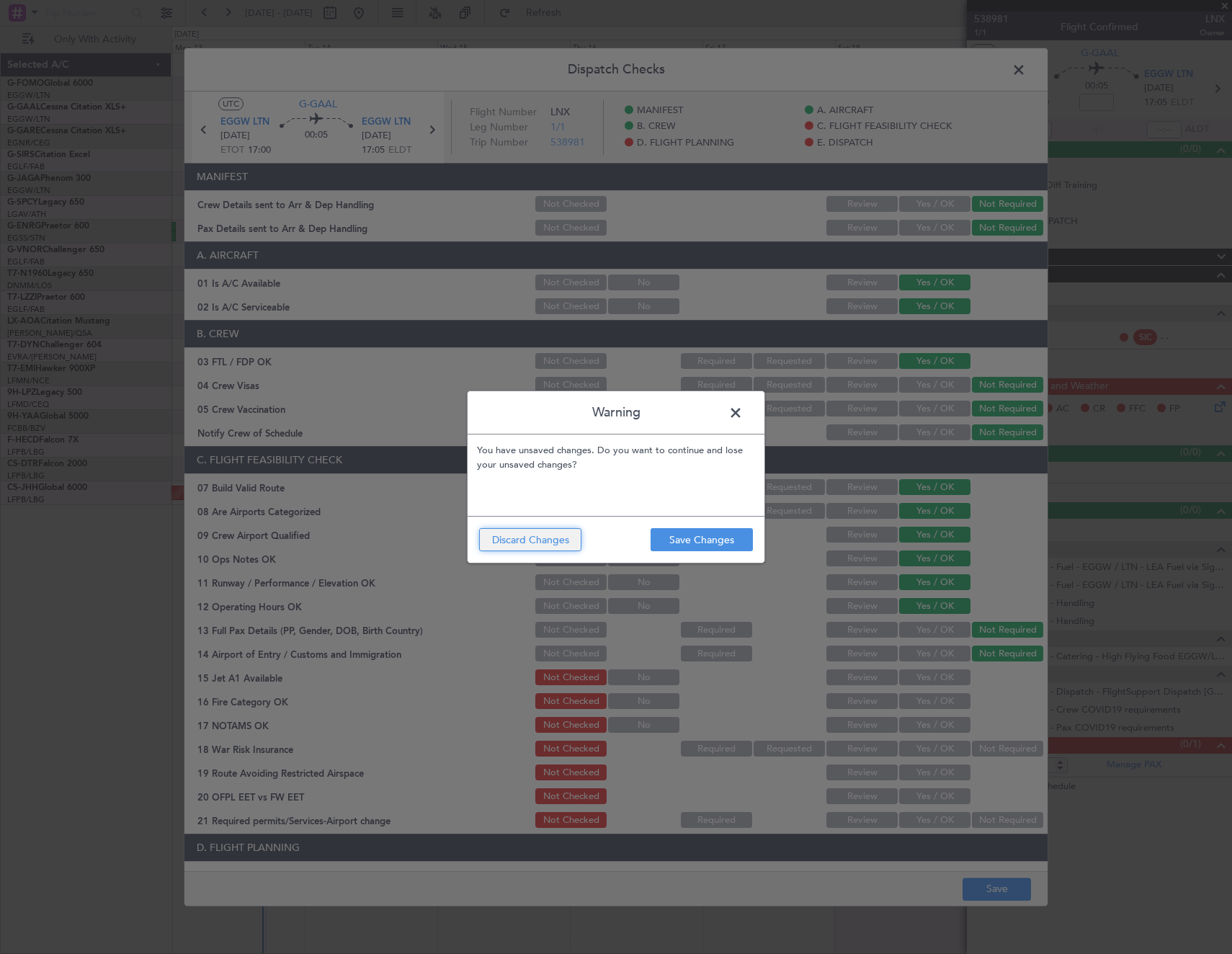
click at [535, 541] on button "Discard Changes" at bounding box center [530, 540] width 102 height 23
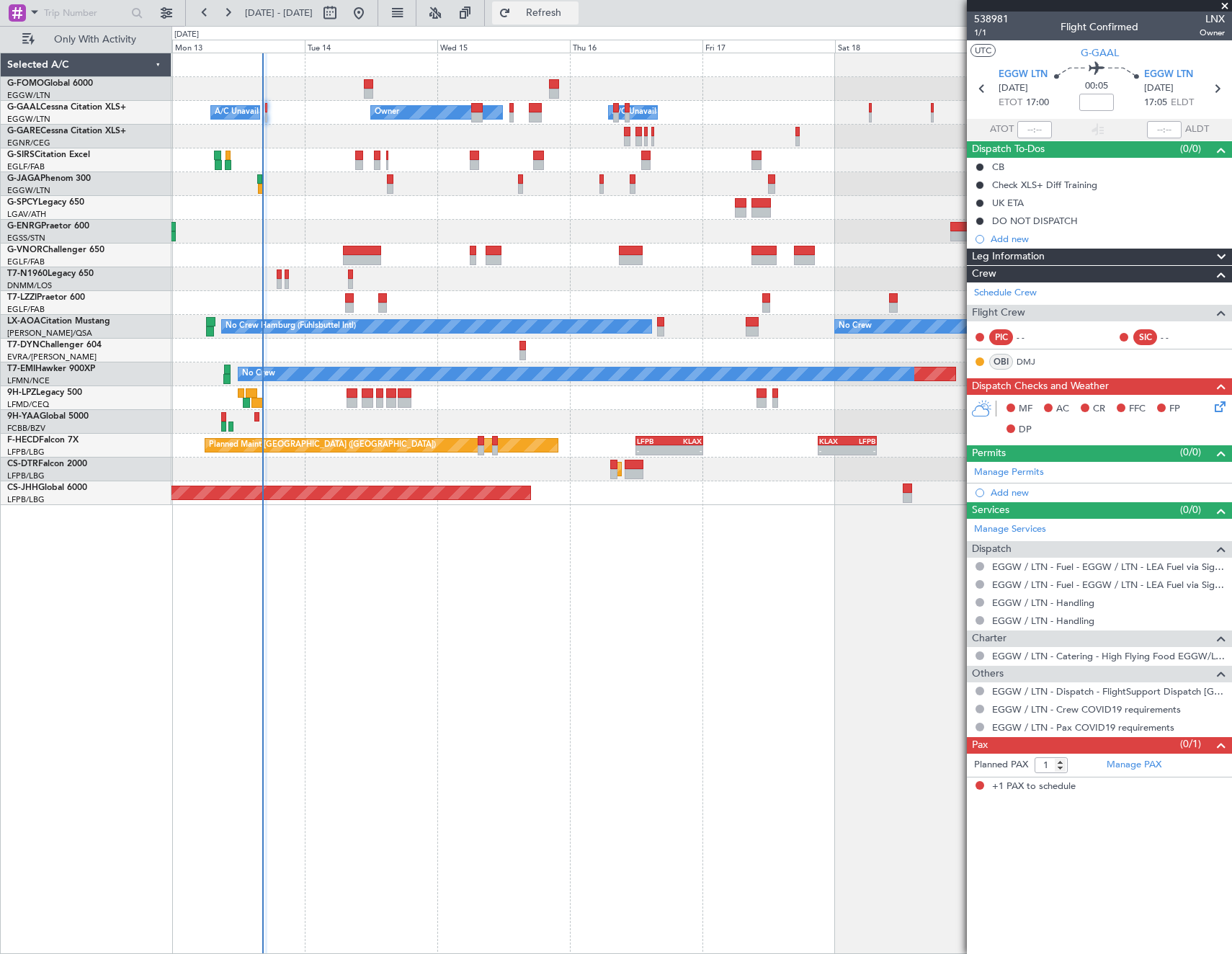
click at [574, 8] on span "Refresh" at bounding box center [543, 12] width 61 height 10
